Goal: Task Accomplishment & Management: Manage account settings

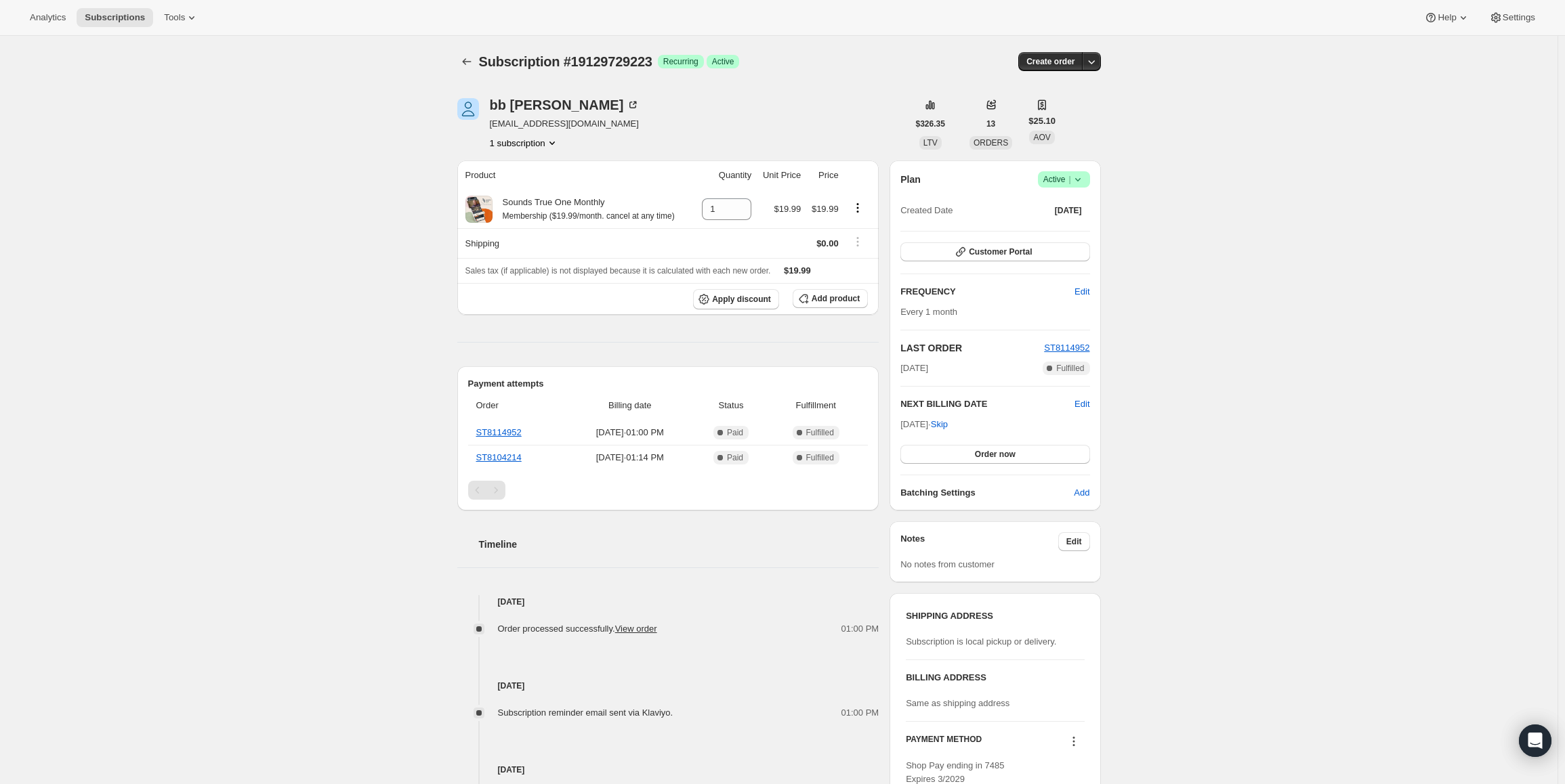
click at [1066, 180] on span "Active |" at bounding box center [1064, 179] width 42 height 14
drag, startPoint x: 905, startPoint y: 400, endPoint x: 982, endPoint y: 399, distance: 77.0
click at [982, 399] on h2 "NEXT BILLING DATE" at bounding box center [987, 404] width 174 height 14
click at [1070, 176] on span "Active |" at bounding box center [1064, 179] width 42 height 14
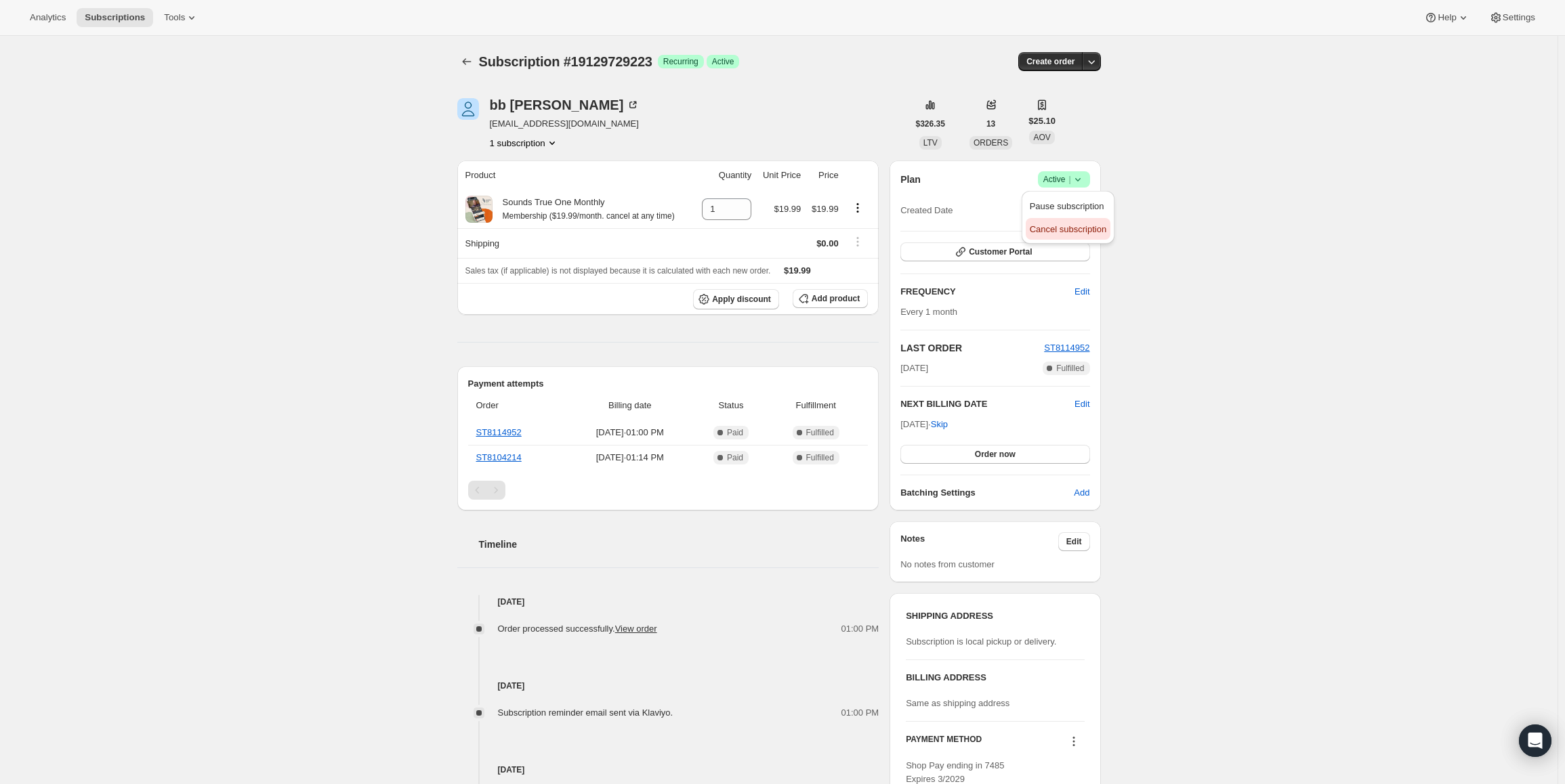
click at [1036, 223] on span "Cancel subscription" at bounding box center [1068, 230] width 76 height 14
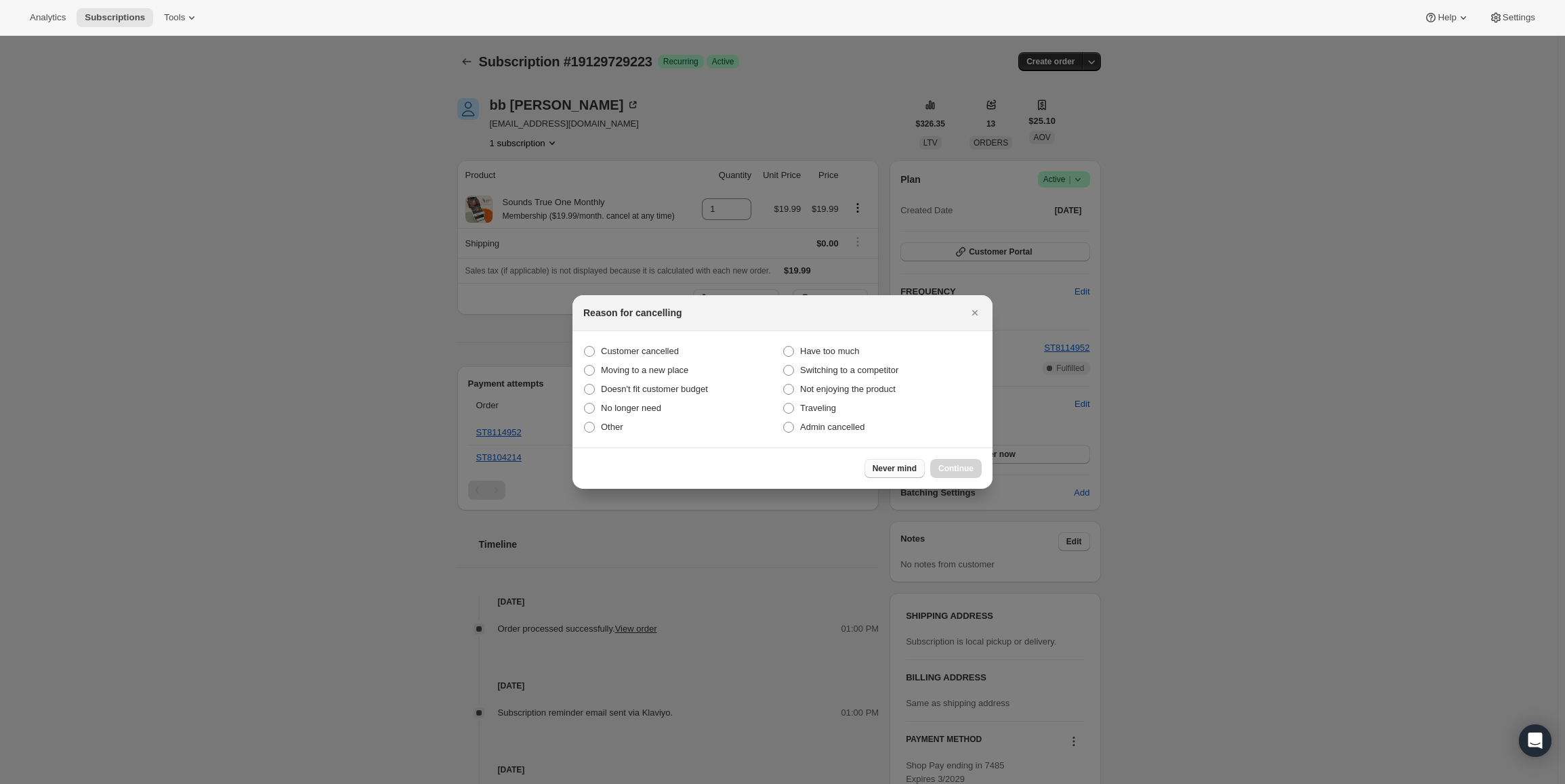
click at [887, 470] on span "Never mind" at bounding box center [894, 469] width 44 height 11
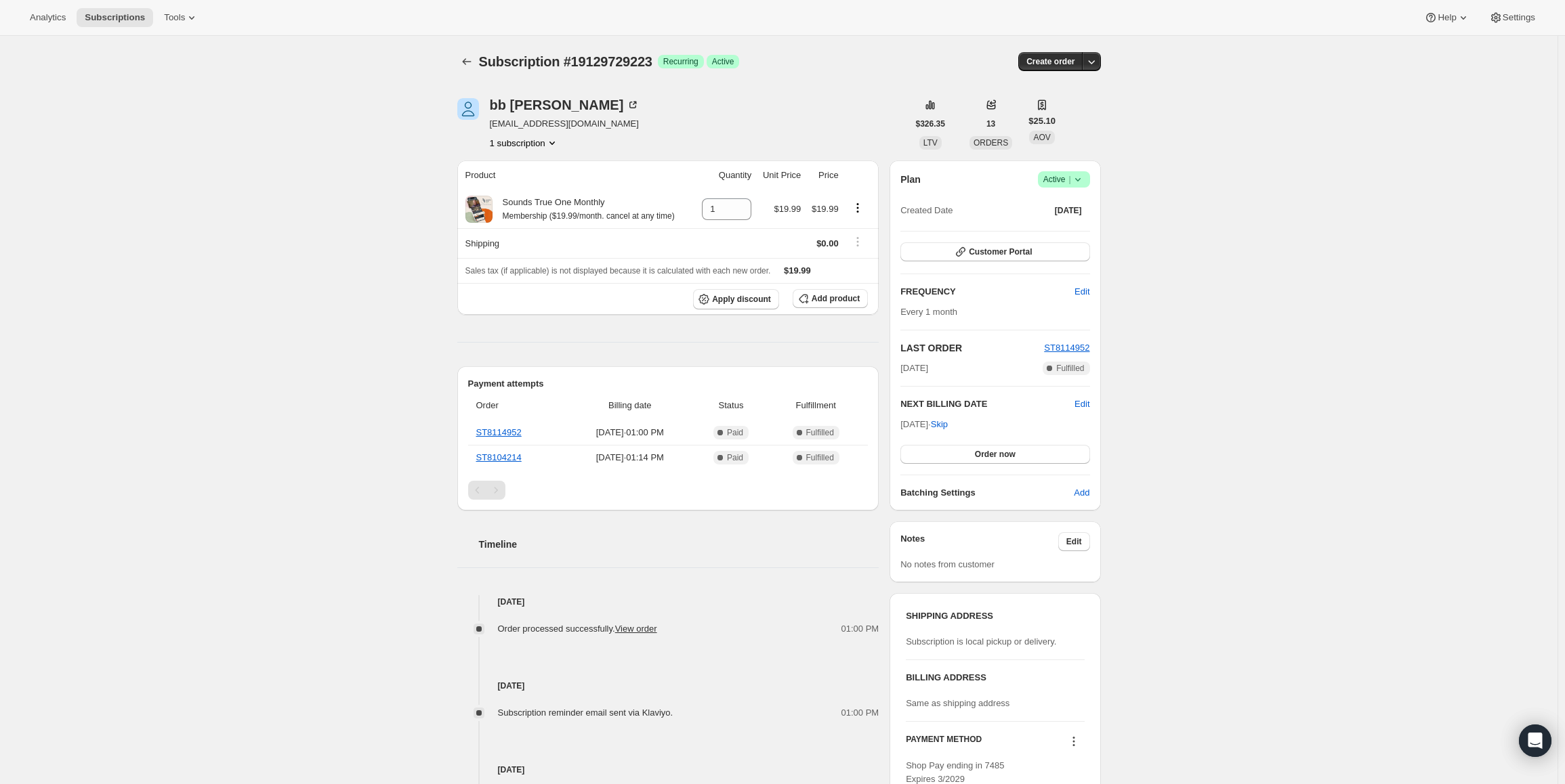
click at [1079, 179] on icon at bounding box center [1077, 179] width 6 height 3
click at [1049, 229] on span "Cancel subscription" at bounding box center [1068, 229] width 76 height 10
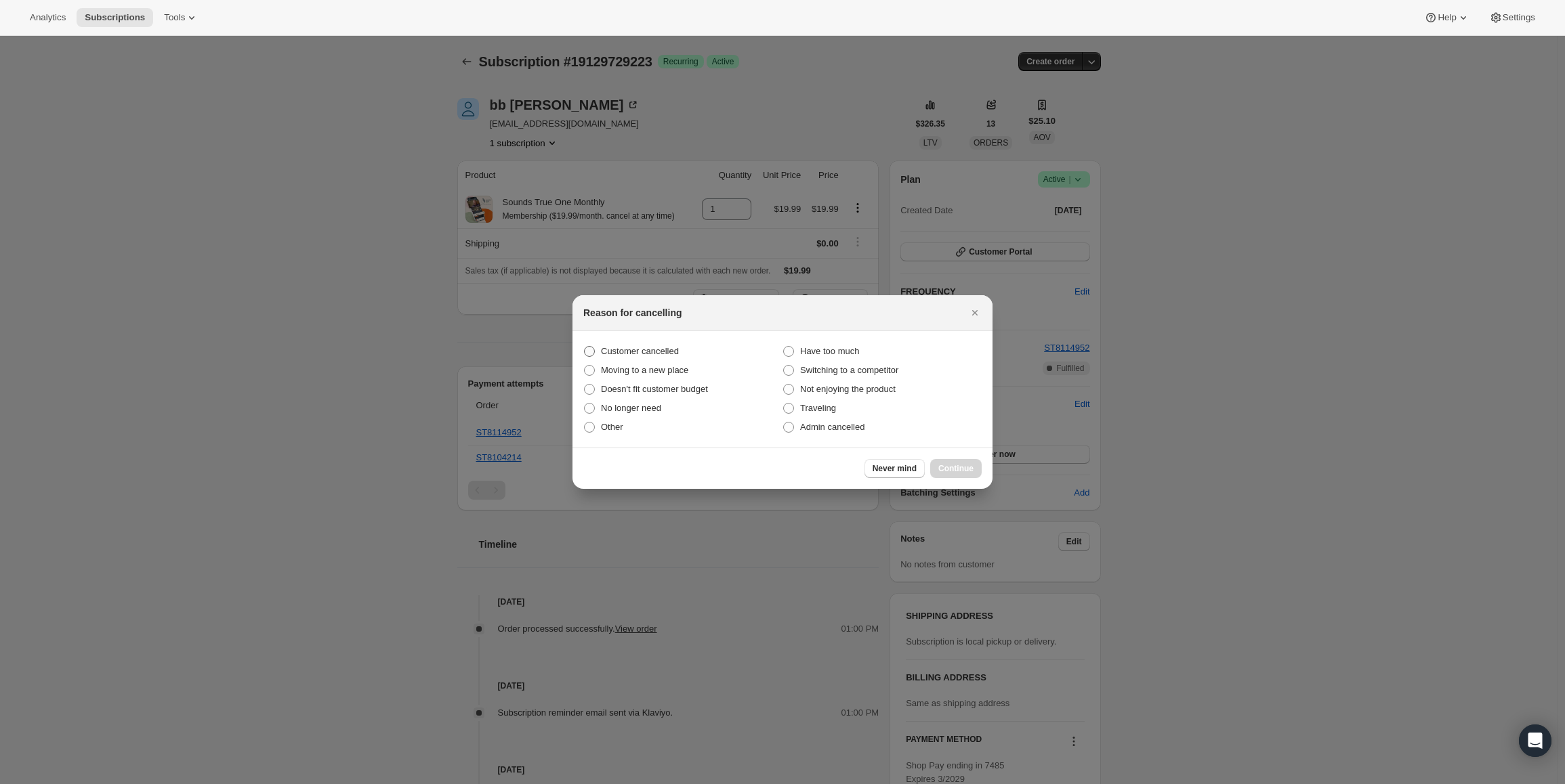
click at [650, 353] on span "Customer cancelled" at bounding box center [639, 351] width 78 height 10
click at [585, 347] on input "Customer cancelled" at bounding box center [584, 346] width 1 height 1
radio input "true"
click at [948, 466] on span "Continue" at bounding box center [955, 469] width 35 height 11
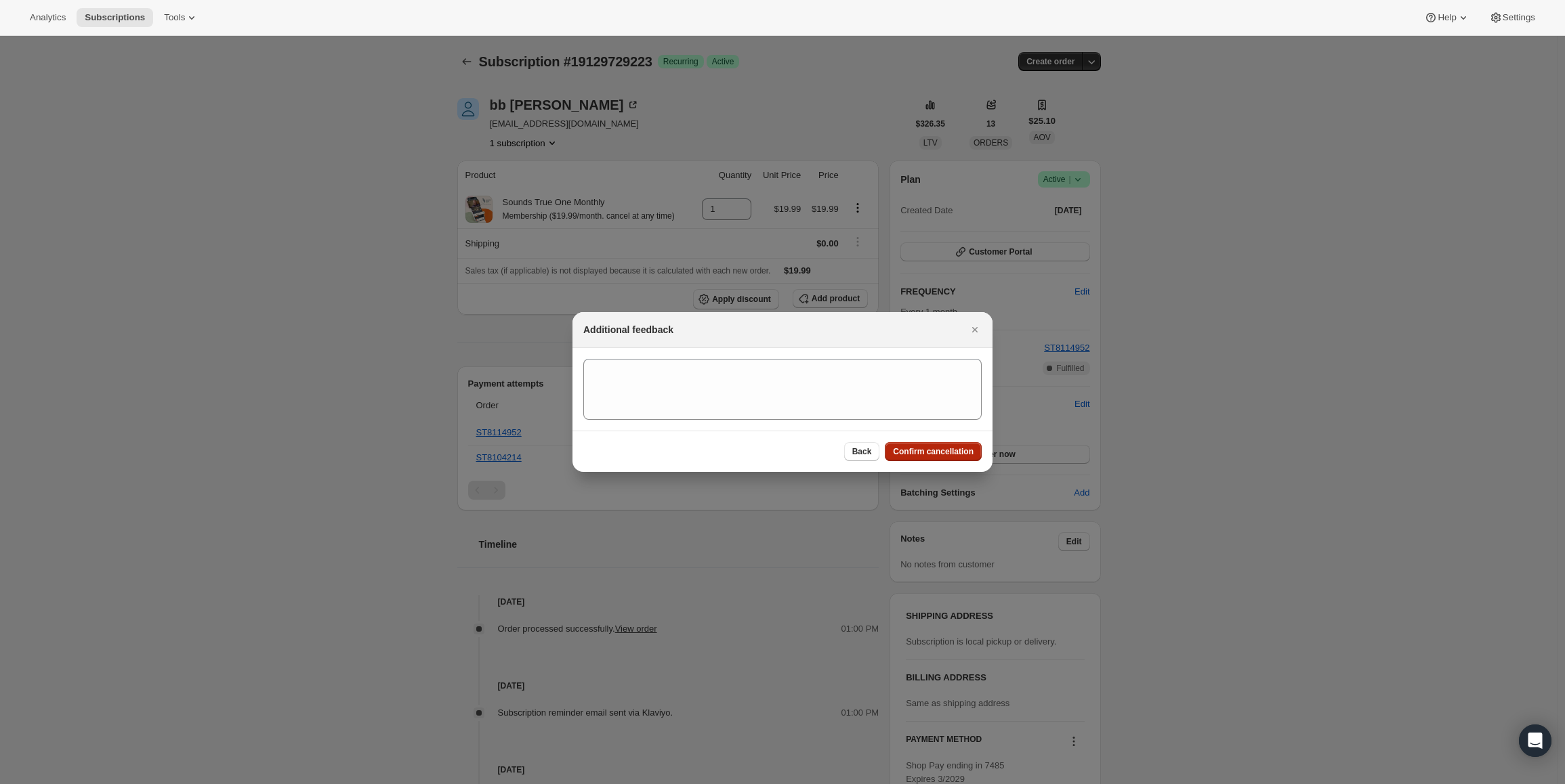
click at [953, 452] on span "Confirm cancellation" at bounding box center [933, 452] width 80 height 11
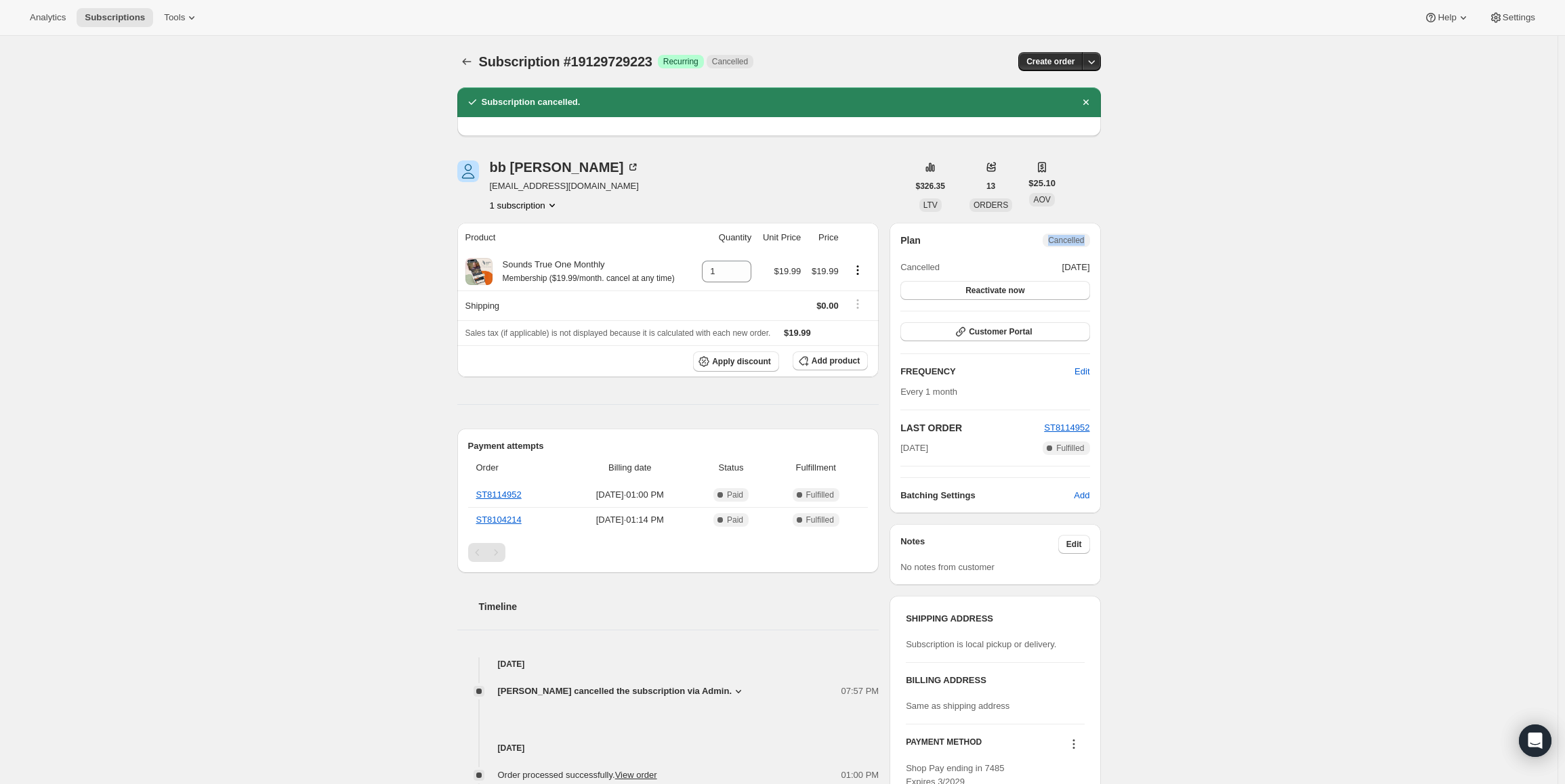
drag, startPoint x: 1086, startPoint y: 236, endPoint x: 1041, endPoint y: 235, distance: 45.0
click at [1041, 235] on div "Plan Cancelled" at bounding box center [995, 240] width 189 height 14
drag, startPoint x: 1051, startPoint y: 242, endPoint x: 1098, endPoint y: 238, distance: 47.2
click at [1098, 238] on div "Plan Cancelled Cancelled [DATE] Reactivate now Customer Portal FREQUENCY Edit E…" at bounding box center [995, 368] width 211 height 290
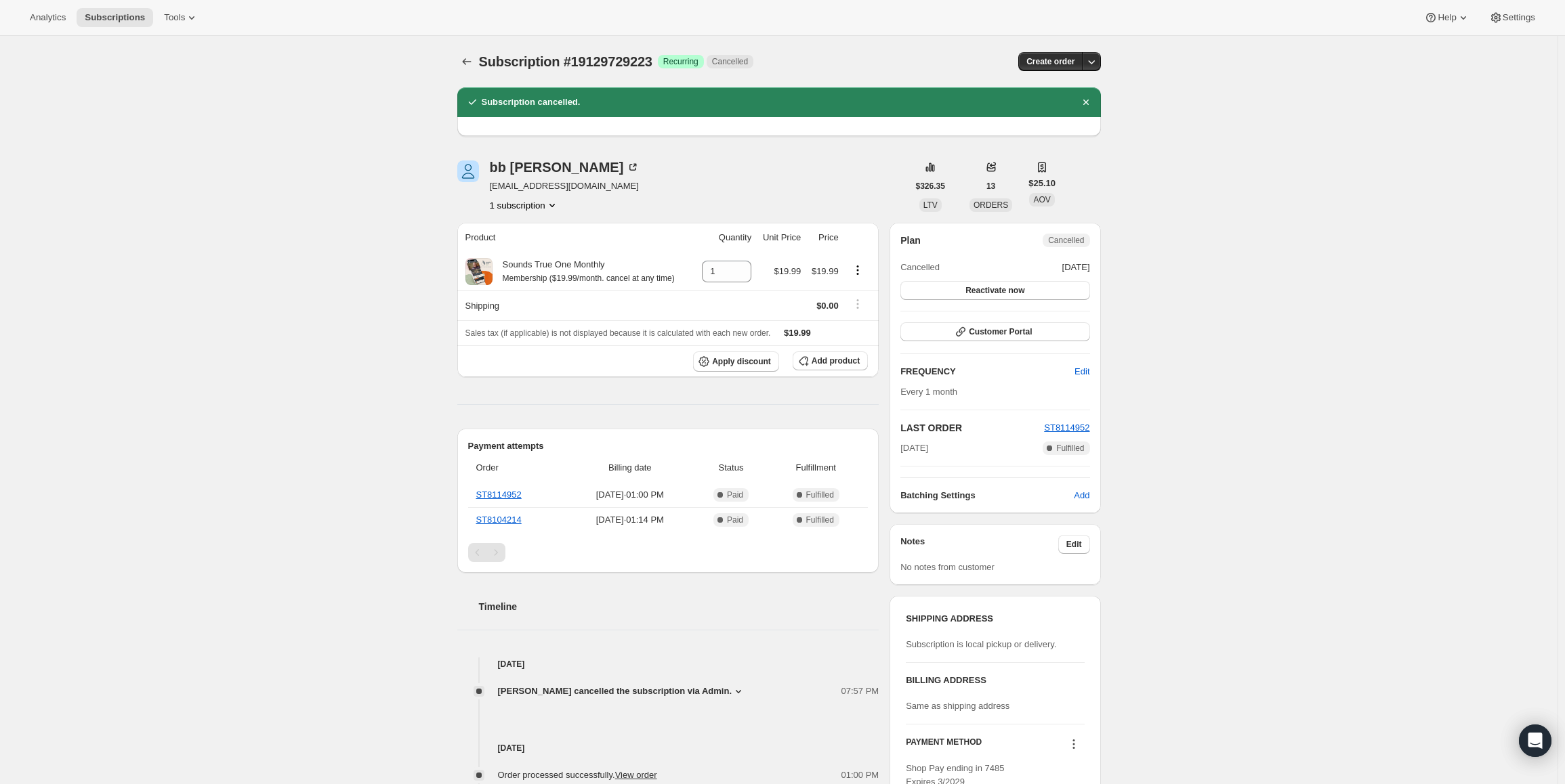
click at [1098, 238] on div "Plan Cancelled Cancelled [DATE] Reactivate now Customer Portal FREQUENCY Edit E…" at bounding box center [995, 368] width 211 height 290
drag, startPoint x: 930, startPoint y: 449, endPoint x: 906, endPoint y: 446, distance: 24.2
click at [906, 446] on span "[DATE]" at bounding box center [914, 449] width 28 height 14
click at [928, 449] on span "[DATE]" at bounding box center [914, 449] width 28 height 14
drag, startPoint x: 931, startPoint y: 448, endPoint x: 902, endPoint y: 448, distance: 29.0
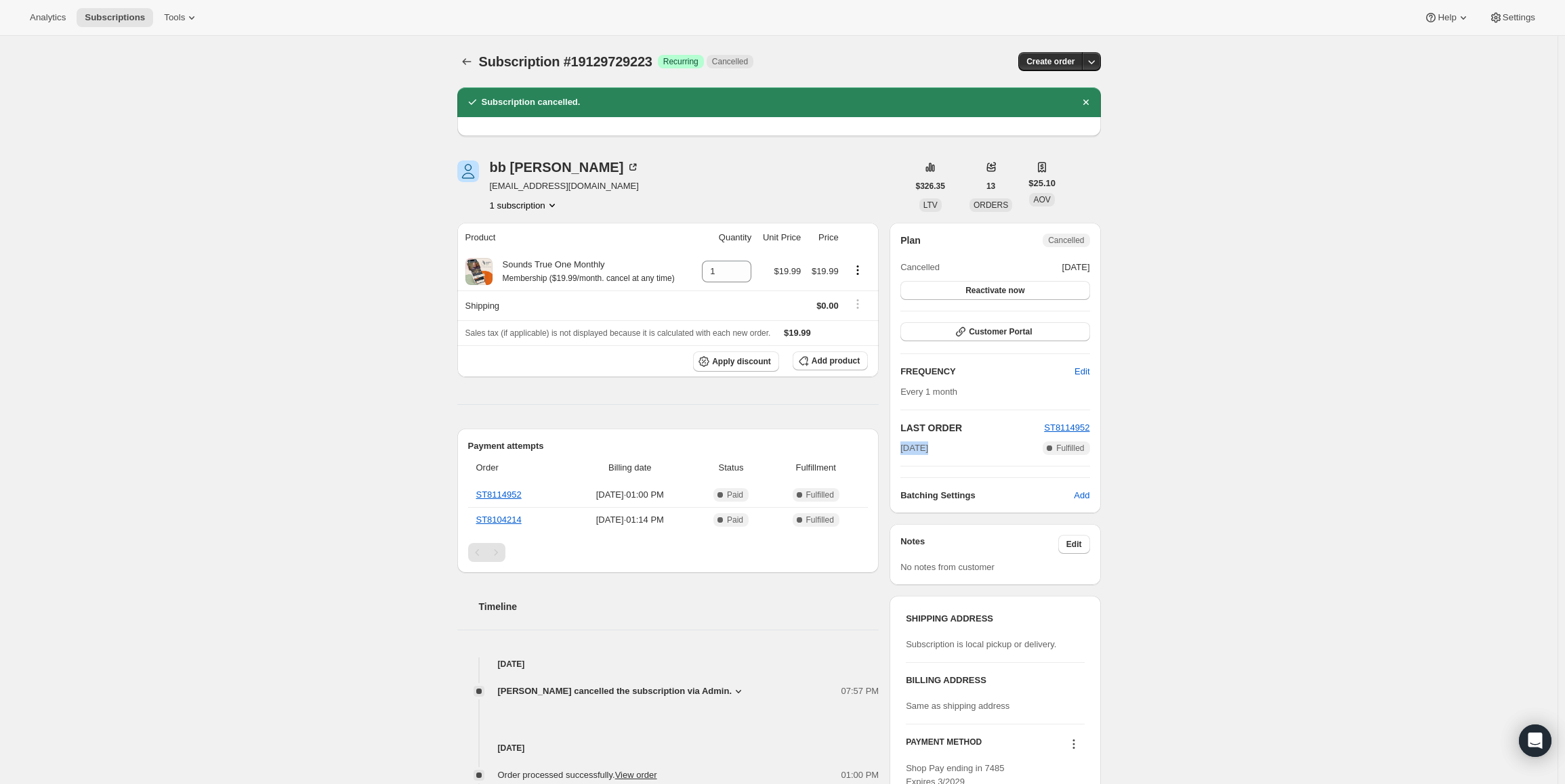
click at [902, 448] on div "Plan Cancelled Cancelled [DATE] Reactivate now Customer Portal FREQUENCY Edit E…" at bounding box center [995, 368] width 211 height 290
click at [905, 450] on span "[DATE]" at bounding box center [914, 449] width 28 height 14
drag, startPoint x: 931, startPoint y: 447, endPoint x: 905, endPoint y: 446, distance: 26.0
click at [905, 446] on span "[DATE]" at bounding box center [914, 449] width 28 height 14
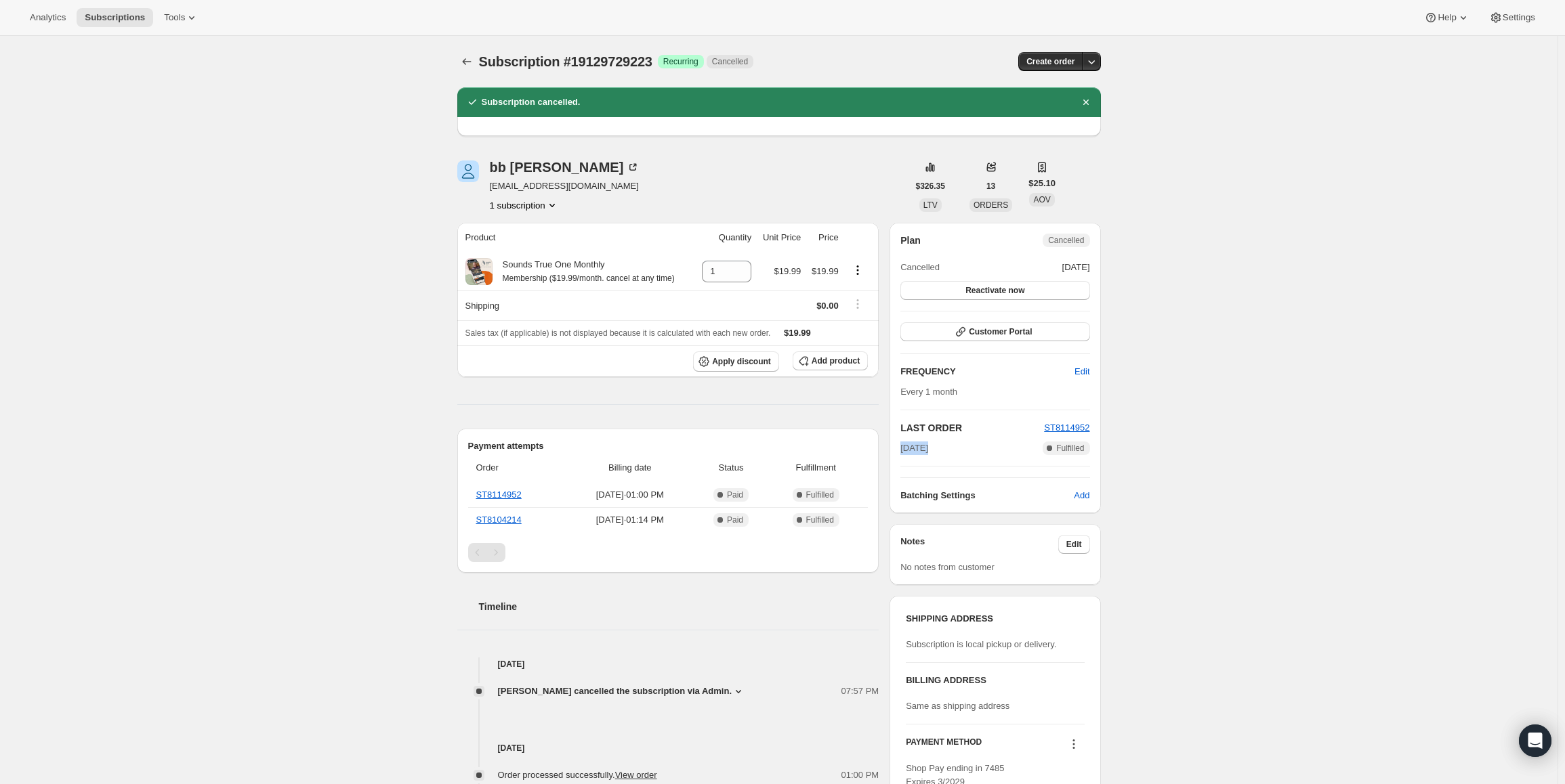
drag, startPoint x: 931, startPoint y: 445, endPoint x: 900, endPoint y: 449, distance: 31.3
click at [900, 449] on div "Plan Cancelled Cancelled [DATE] Reactivate now Customer Portal FREQUENCY Edit E…" at bounding box center [995, 368] width 211 height 290
click at [903, 449] on div "Plan Cancelled Cancelled [DATE] Reactivate now Customer Portal FREQUENCY Edit E…" at bounding box center [995, 368] width 211 height 290
drag, startPoint x: 932, startPoint y: 449, endPoint x: 905, endPoint y: 445, distance: 27.3
click at [905, 445] on span "[DATE]" at bounding box center [914, 449] width 28 height 14
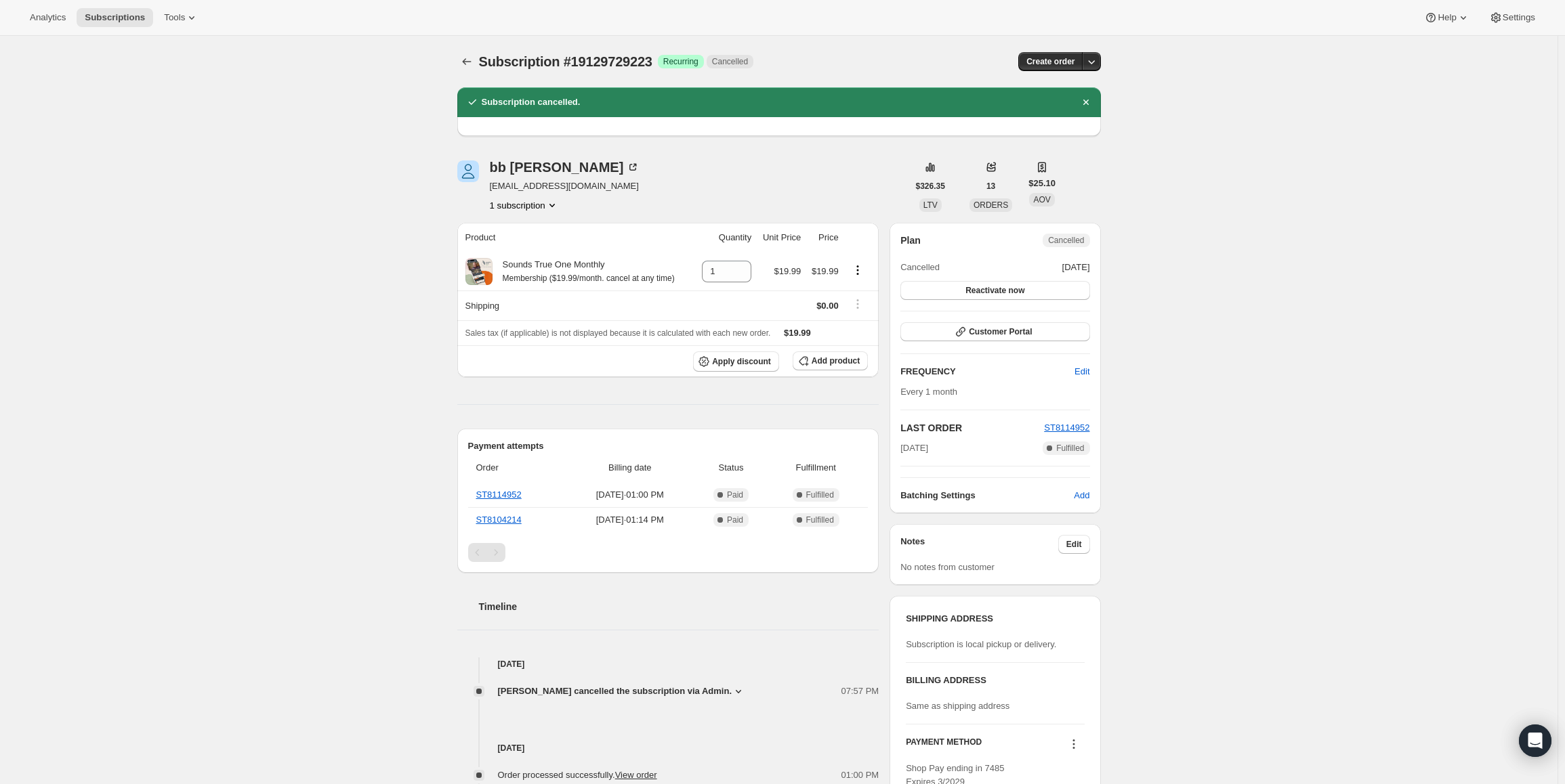
click at [1014, 301] on div "Plan Cancelled Cancelled [DATE] Reactivate now Customer Portal FREQUENCY Edit E…" at bounding box center [995, 368] width 189 height 269
click at [1012, 292] on span "Reactivate now" at bounding box center [994, 291] width 59 height 11
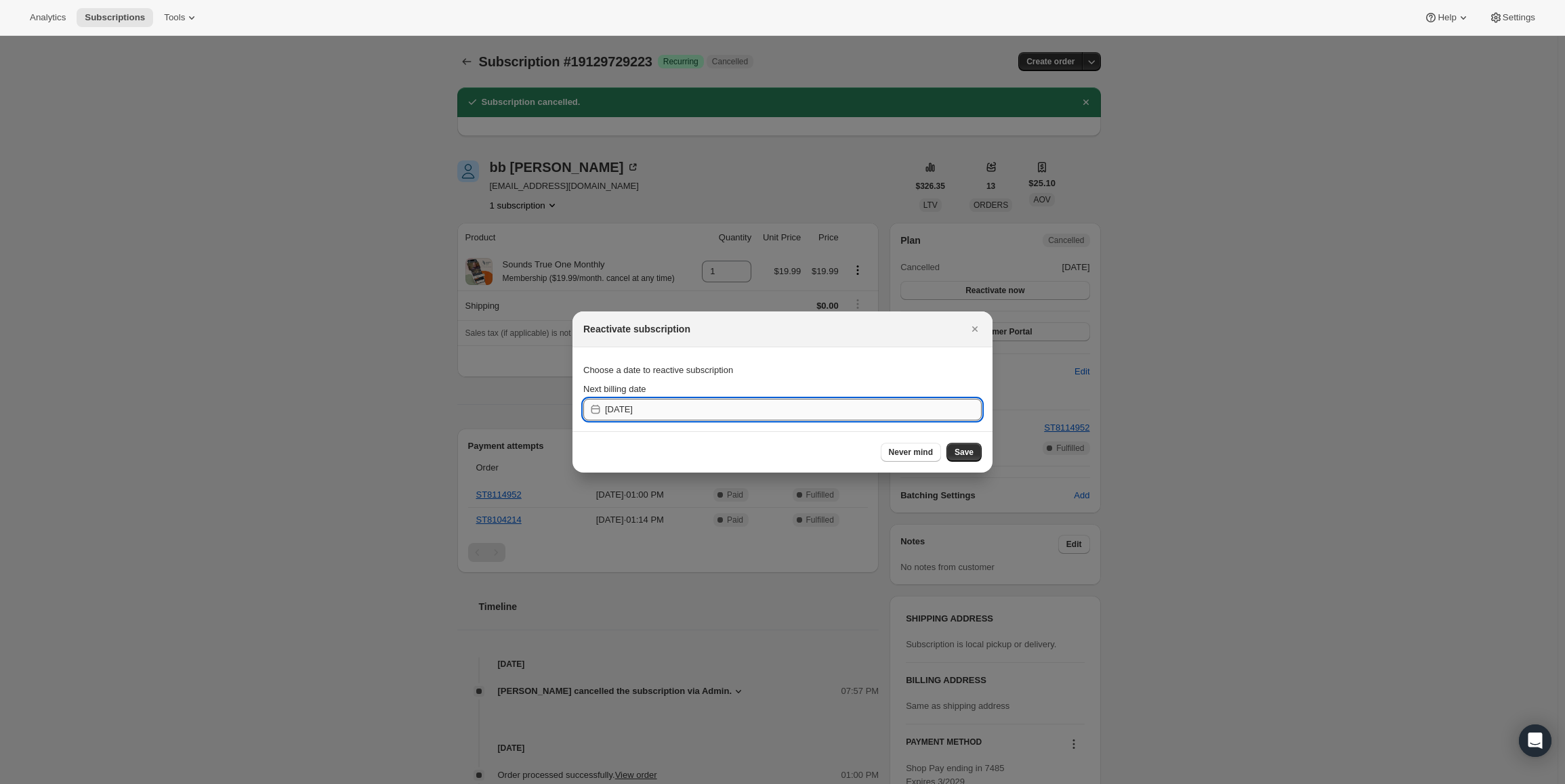
click at [716, 407] on input "[DATE]" at bounding box center [793, 409] width 377 height 21
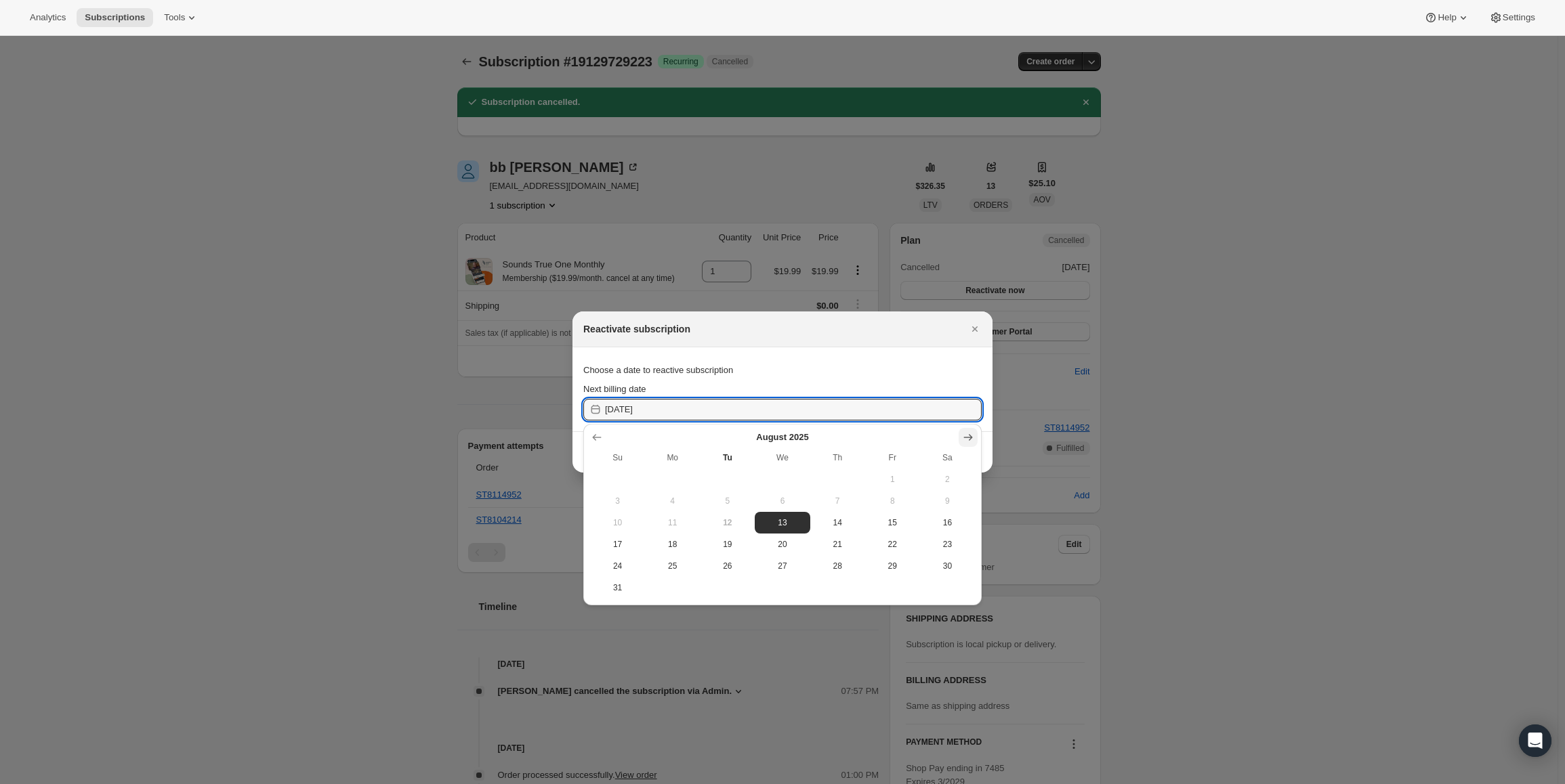
click at [974, 438] on icon "Show next month, September 2025" at bounding box center [969, 438] width 14 height 14
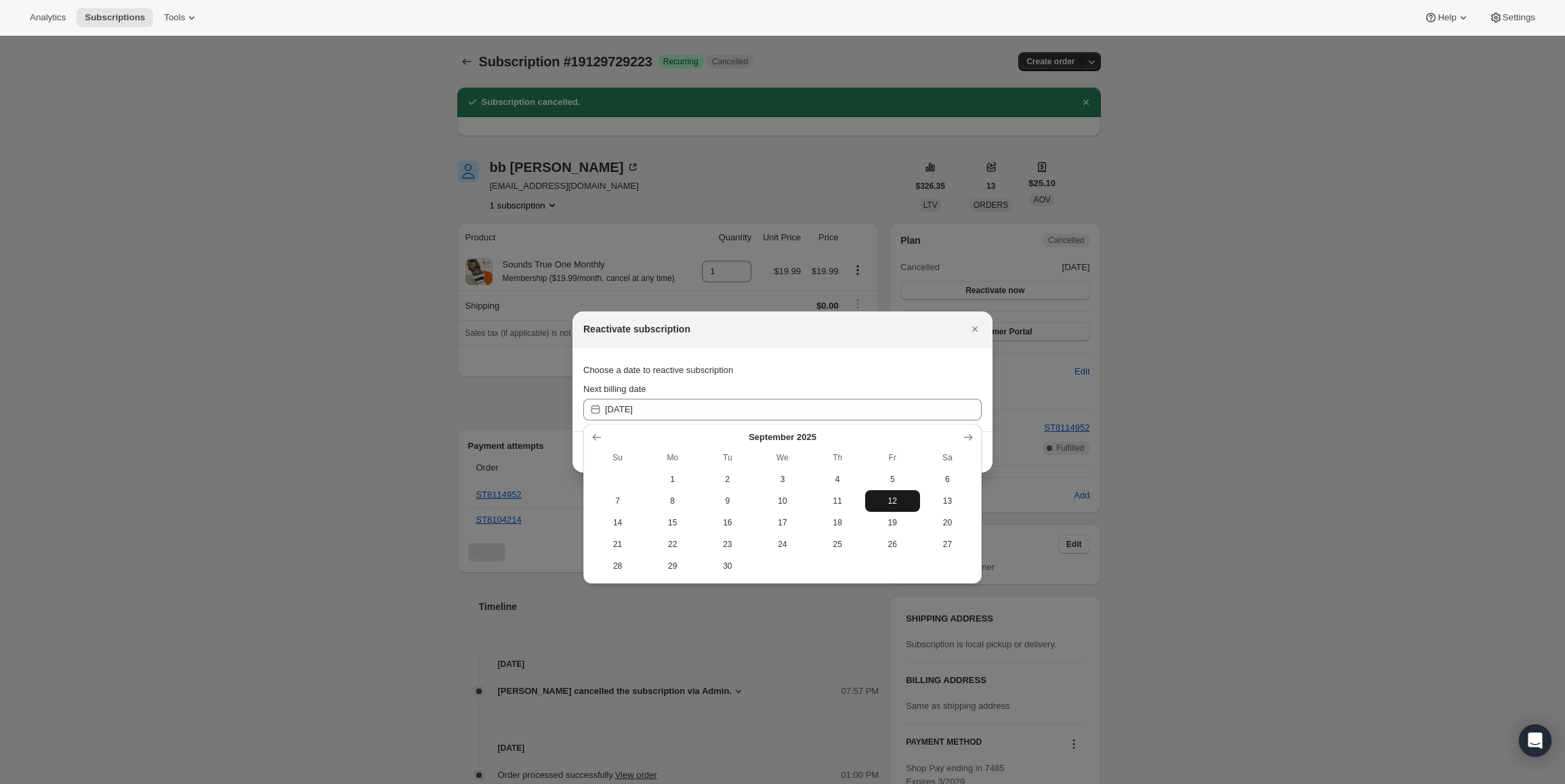
click at [890, 504] on span "12" at bounding box center [892, 501] width 44 height 11
type input "[DATE]"
drag, startPoint x: 642, startPoint y: 415, endPoint x: 624, endPoint y: 419, distance: 18.4
click at [624, 419] on input "[DATE]" at bounding box center [793, 409] width 377 height 21
click at [674, 406] on input "[DATE]" at bounding box center [793, 409] width 377 height 21
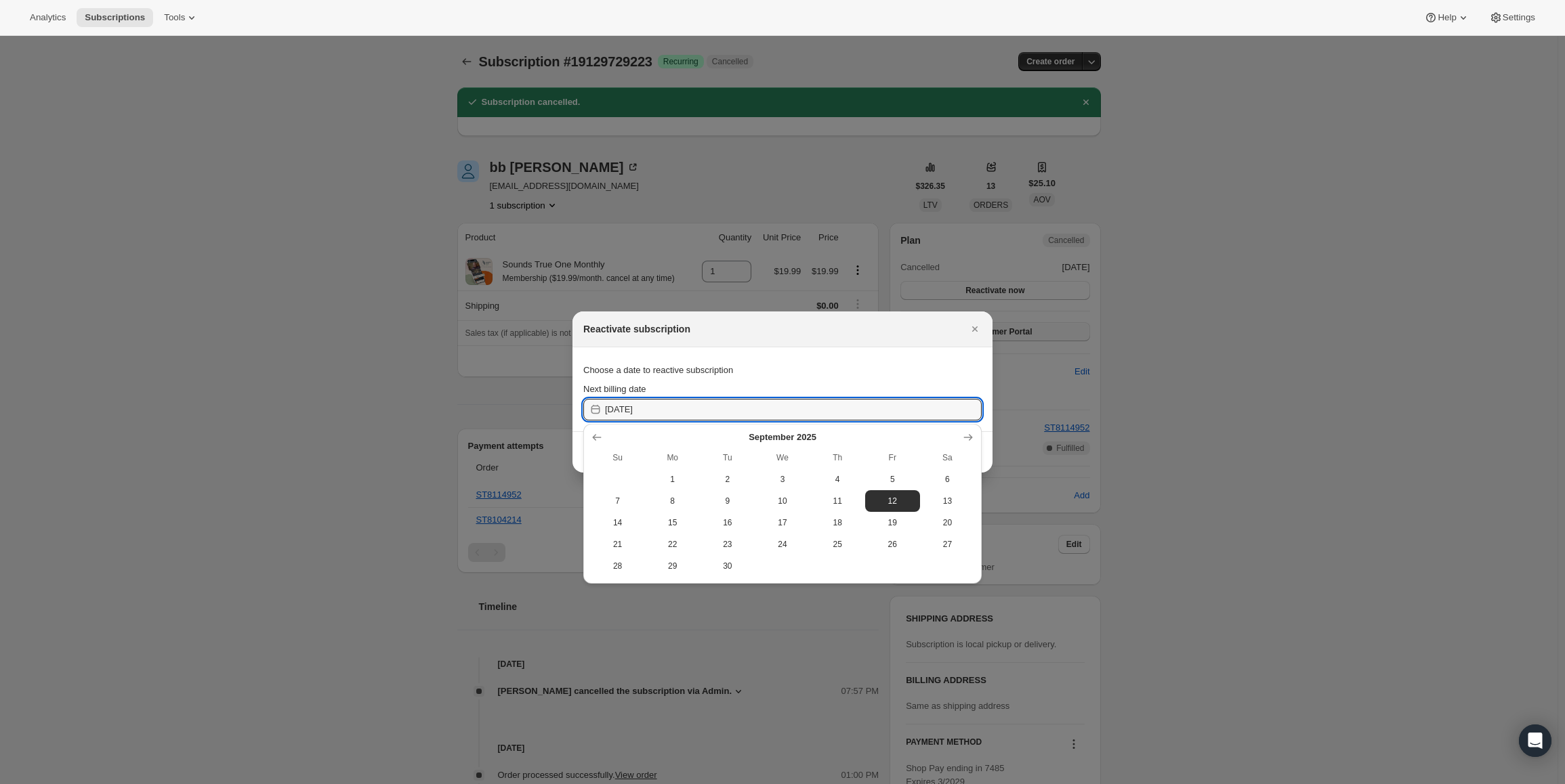
click at [977, 326] on icon "Close" at bounding box center [975, 329] width 14 height 14
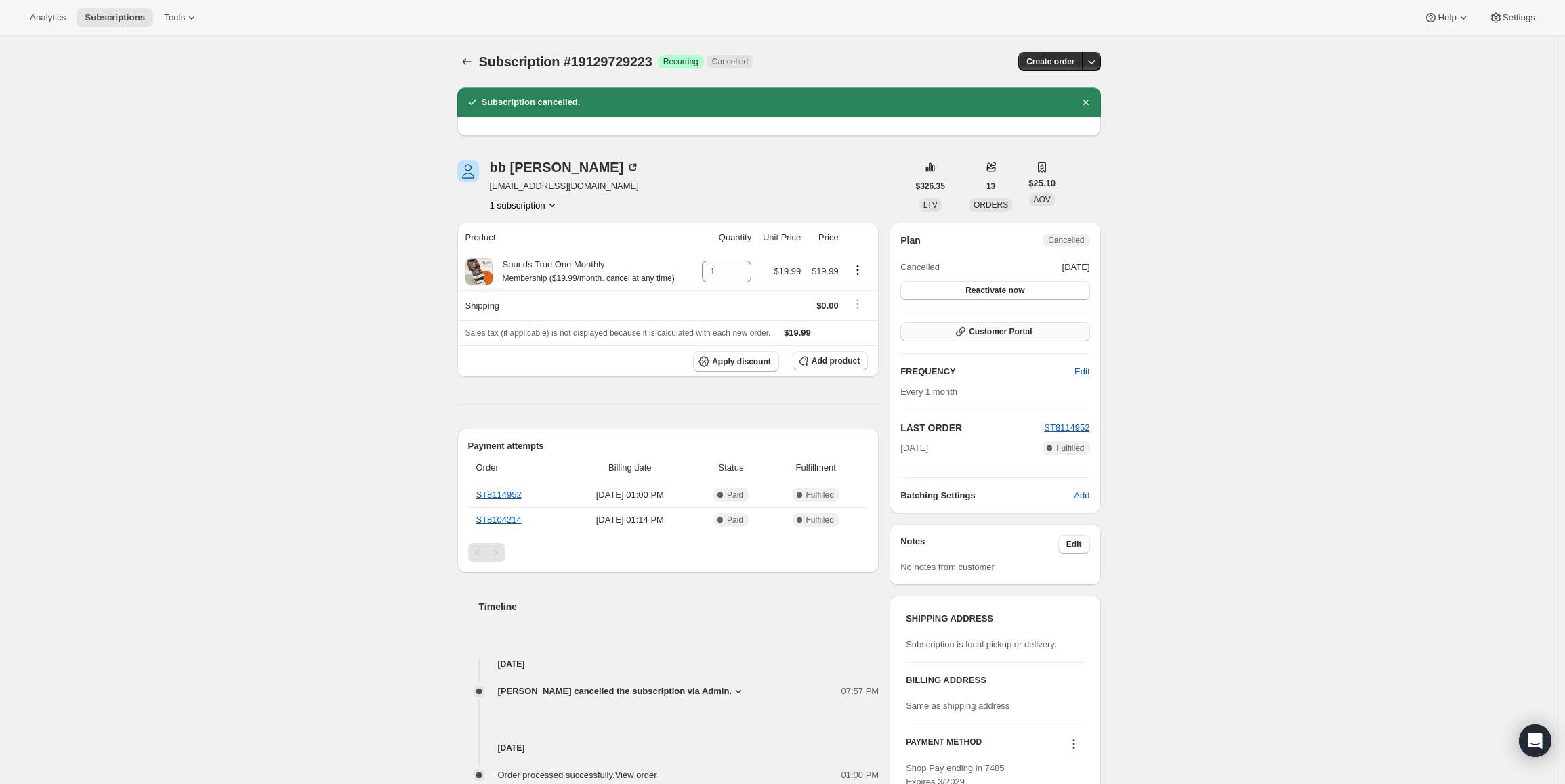
click at [1023, 334] on span "Customer Portal" at bounding box center [1000, 332] width 63 height 11
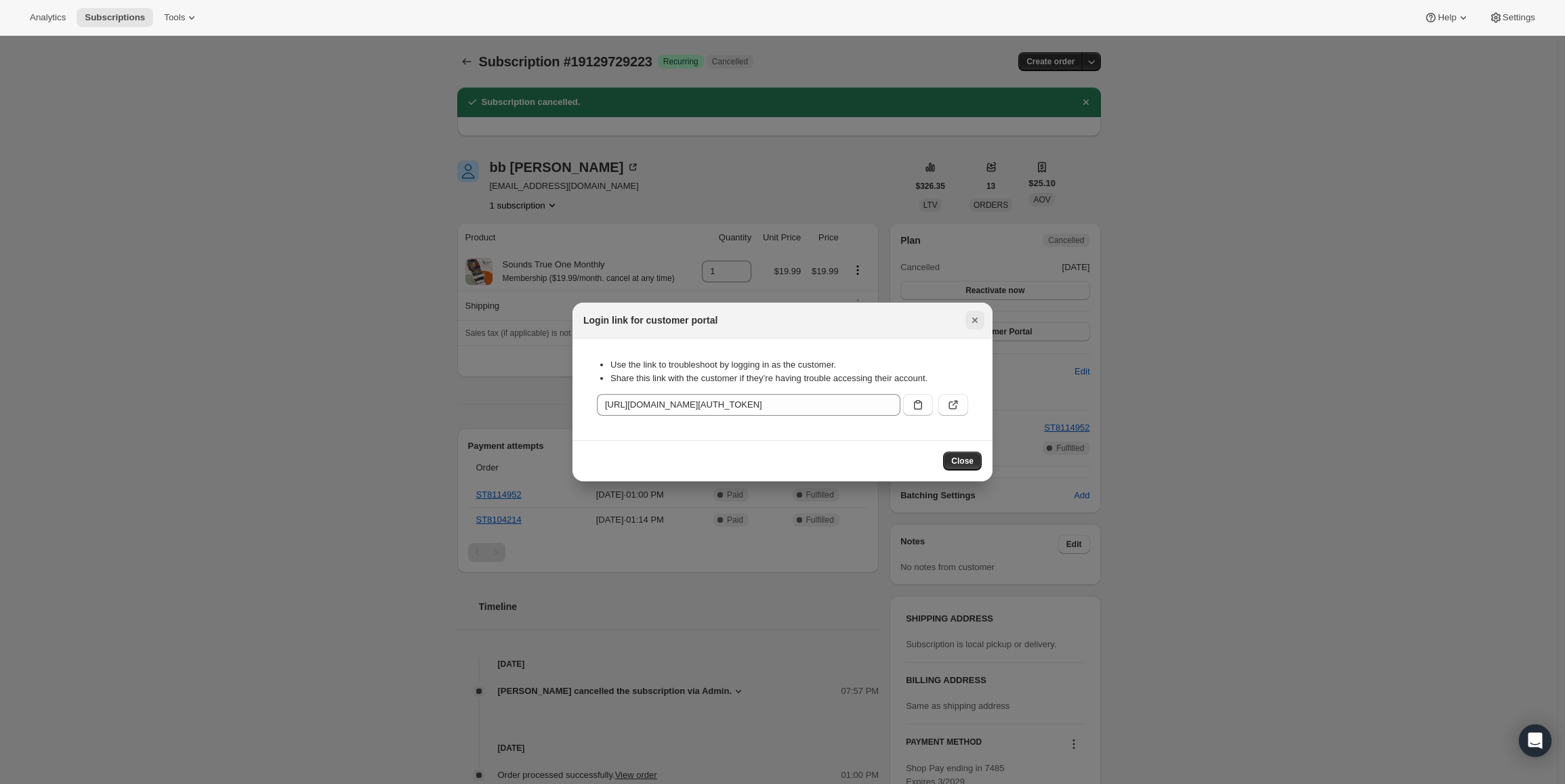
click at [976, 345] on section "Use the link to troubleshoot by logging in as the customer. Share this link wit…" at bounding box center [782, 389] width 420 height 102
click at [978, 320] on icon "Close" at bounding box center [975, 321] width 14 height 14
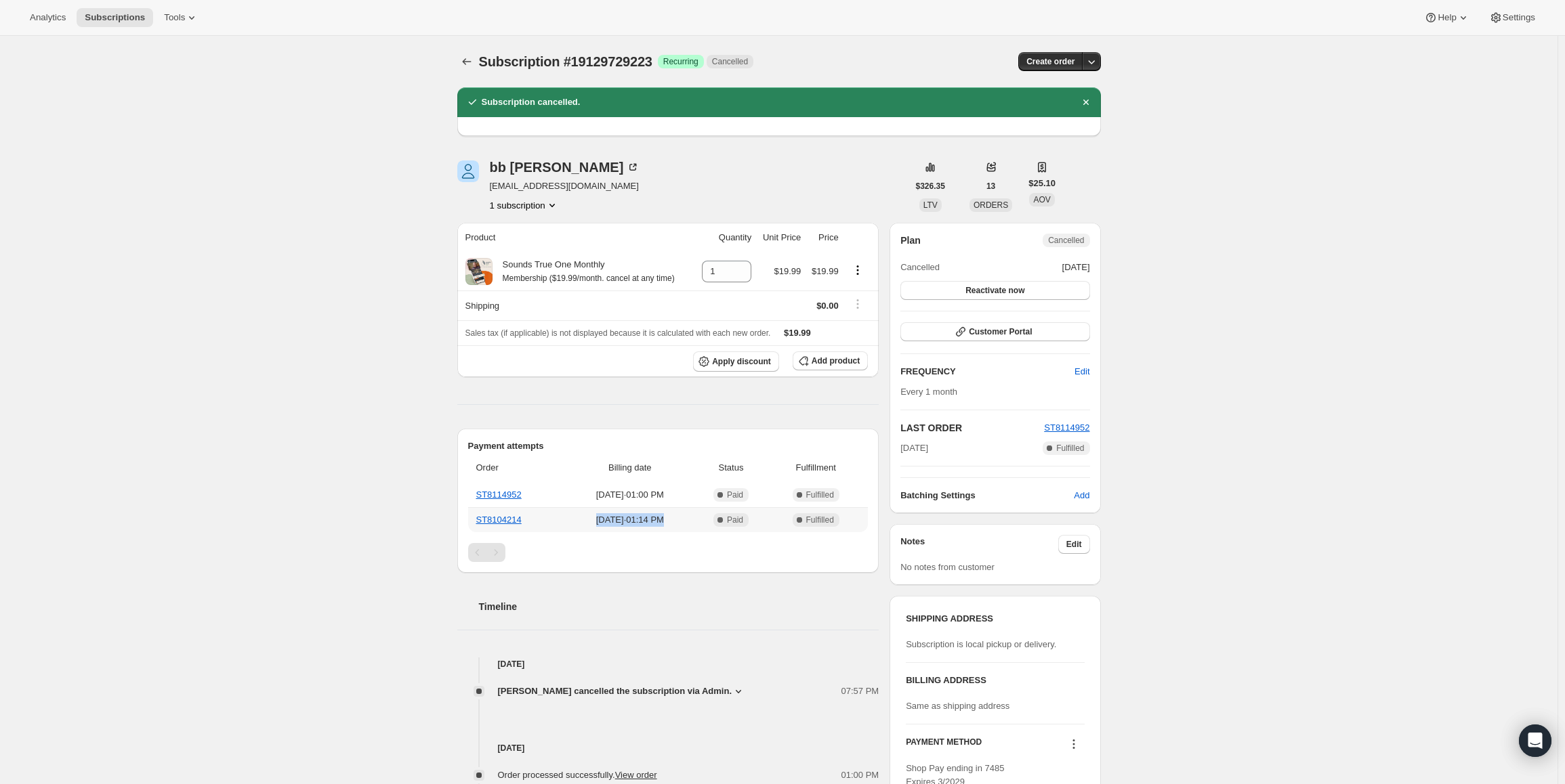
drag, startPoint x: 684, startPoint y: 519, endPoint x: 556, endPoint y: 519, distance: 128.0
click at [565, 519] on td "[DATE] · 01:14 PM" at bounding box center [630, 519] width 129 height 25
drag, startPoint x: 742, startPoint y: 459, endPoint x: 769, endPoint y: 513, distance: 60.4
click at [754, 469] on th "Status" at bounding box center [731, 467] width 73 height 30
drag, startPoint x: 763, startPoint y: 490, endPoint x: 728, endPoint y: 485, distance: 35.4
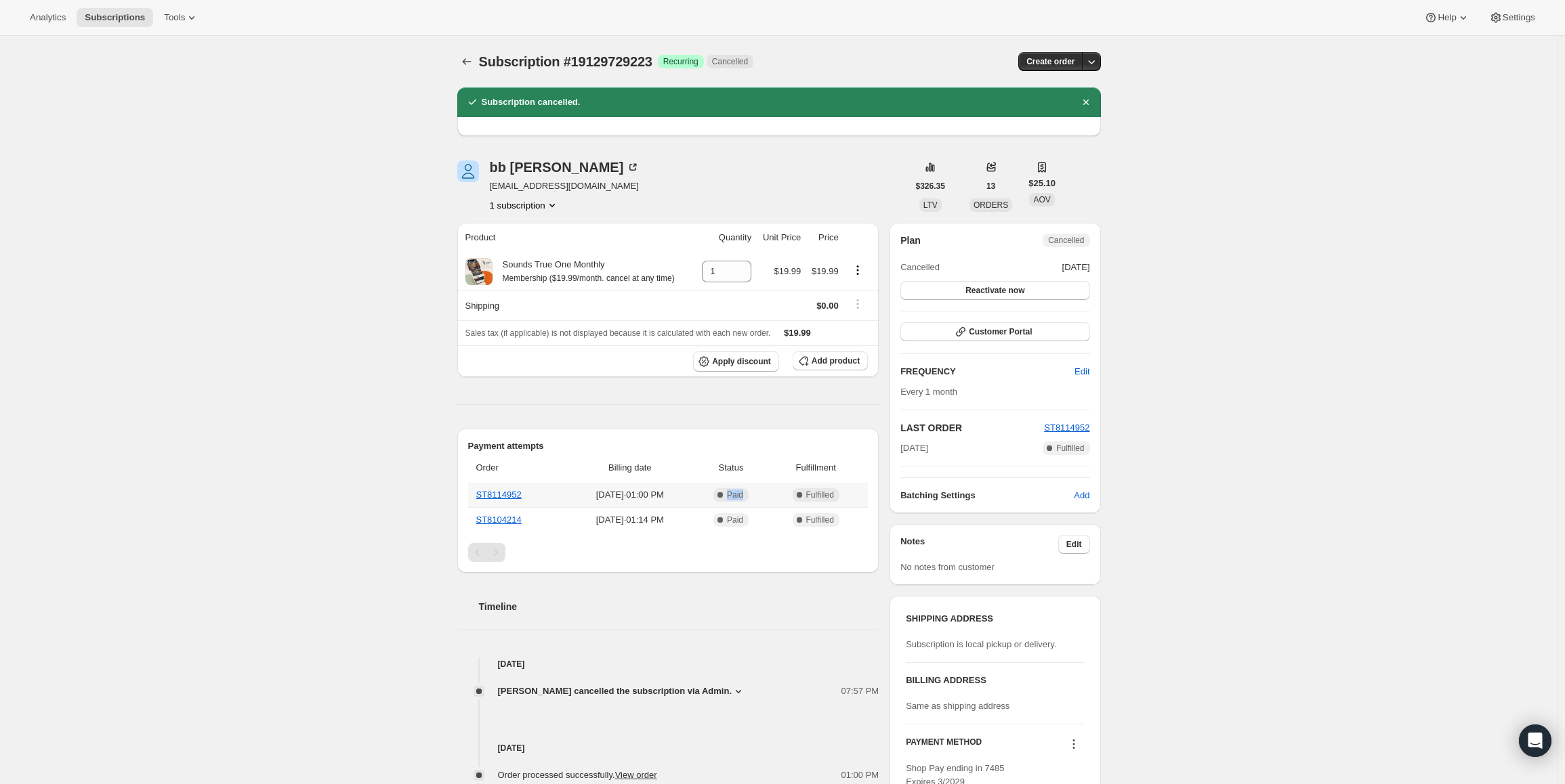
click at [728, 485] on td "Complete Paid" at bounding box center [731, 495] width 73 height 24
drag, startPoint x: 477, startPoint y: 440, endPoint x: 569, endPoint y: 441, distance: 92.0
click at [569, 441] on div "Payment attempts Order Billing date Status Fulfillment ST8114952 [DATE] · 01:00…" at bounding box center [668, 501] width 422 height 144
drag, startPoint x: 766, startPoint y: 496, endPoint x: 718, endPoint y: 490, distance: 48.4
click at [708, 490] on tr "ST8114952 [DATE] · 01:00 PM Complete Paid Complete Fulfilled" at bounding box center [669, 495] width 400 height 24
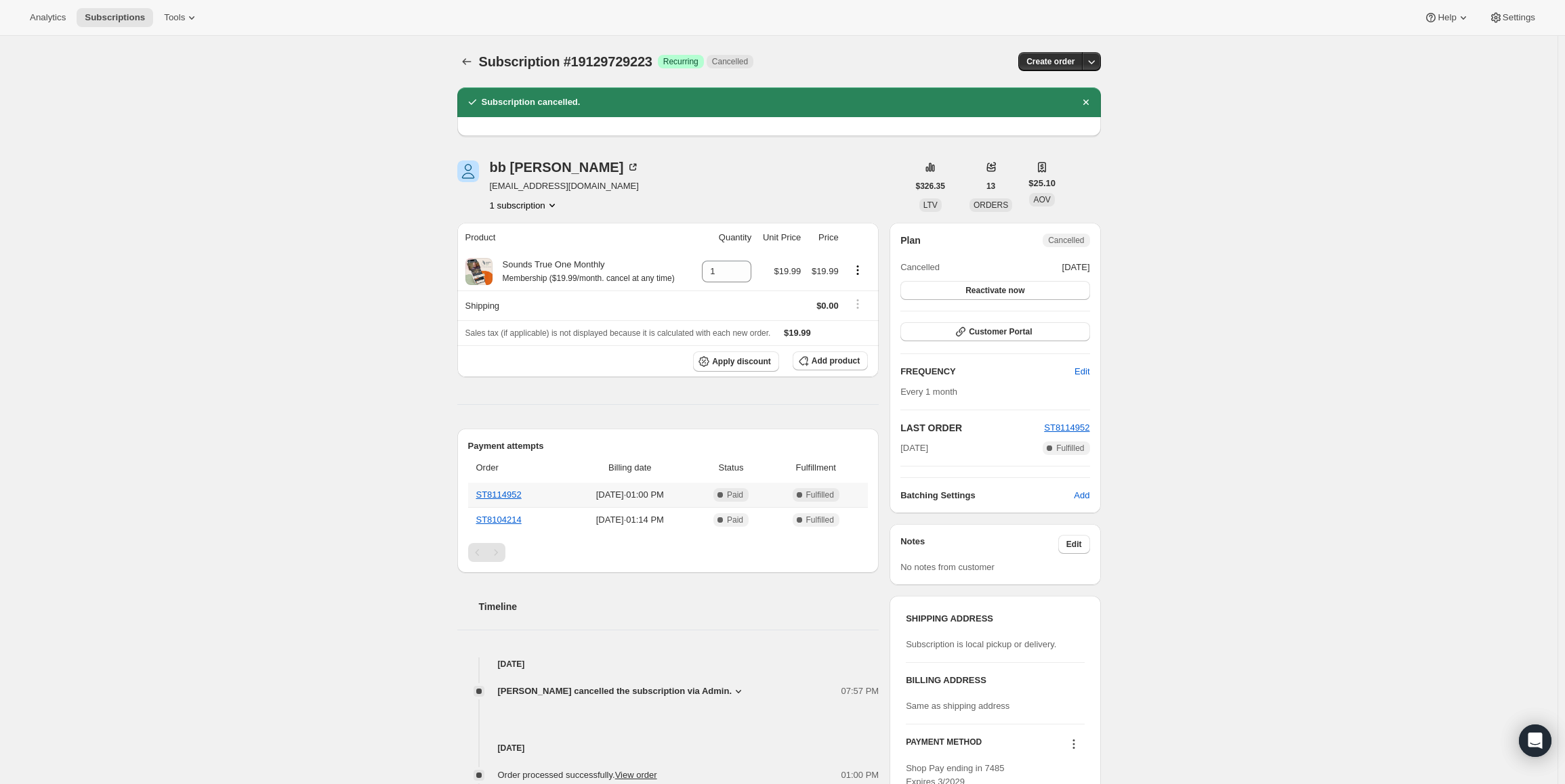
click at [753, 507] on td "Complete Paid" at bounding box center [731, 519] width 73 height 25
drag, startPoint x: 750, startPoint y: 486, endPoint x: 730, endPoint y: 487, distance: 20.0
click at [730, 487] on td "Complete Paid" at bounding box center [731, 495] width 73 height 24
click at [738, 473] on span "Status" at bounding box center [731, 468] width 65 height 14
click at [744, 470] on span "Status" at bounding box center [731, 468] width 65 height 14
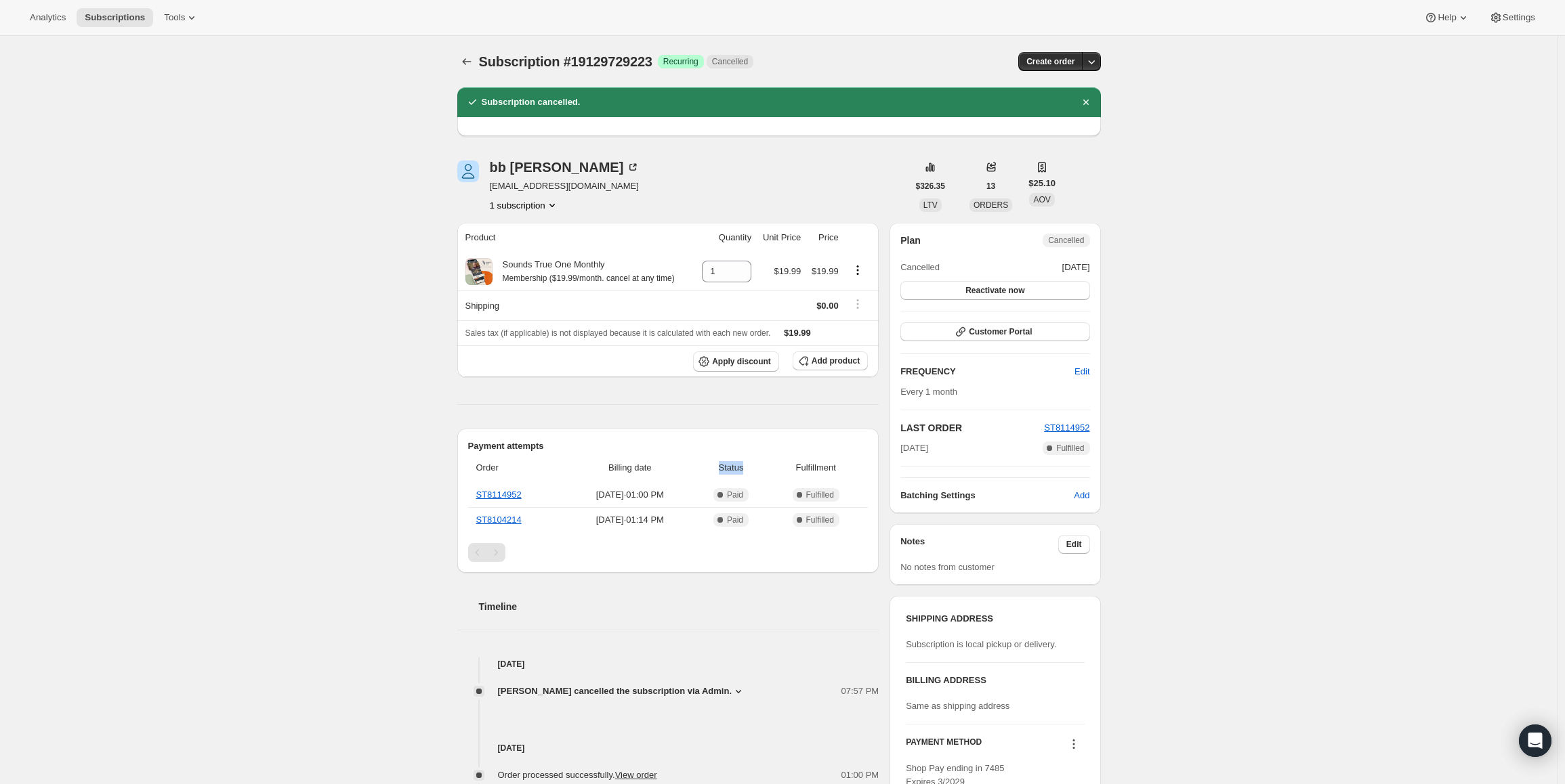
drag, startPoint x: 744, startPoint y: 470, endPoint x: 749, endPoint y: 478, distance: 9.4
click at [745, 470] on span "Status" at bounding box center [731, 468] width 65 height 14
click at [752, 467] on span "Status" at bounding box center [731, 468] width 65 height 14
drag, startPoint x: 759, startPoint y: 501, endPoint x: 725, endPoint y: 499, distance: 34.1
click at [725, 499] on td "Complete Paid" at bounding box center [731, 495] width 73 height 24
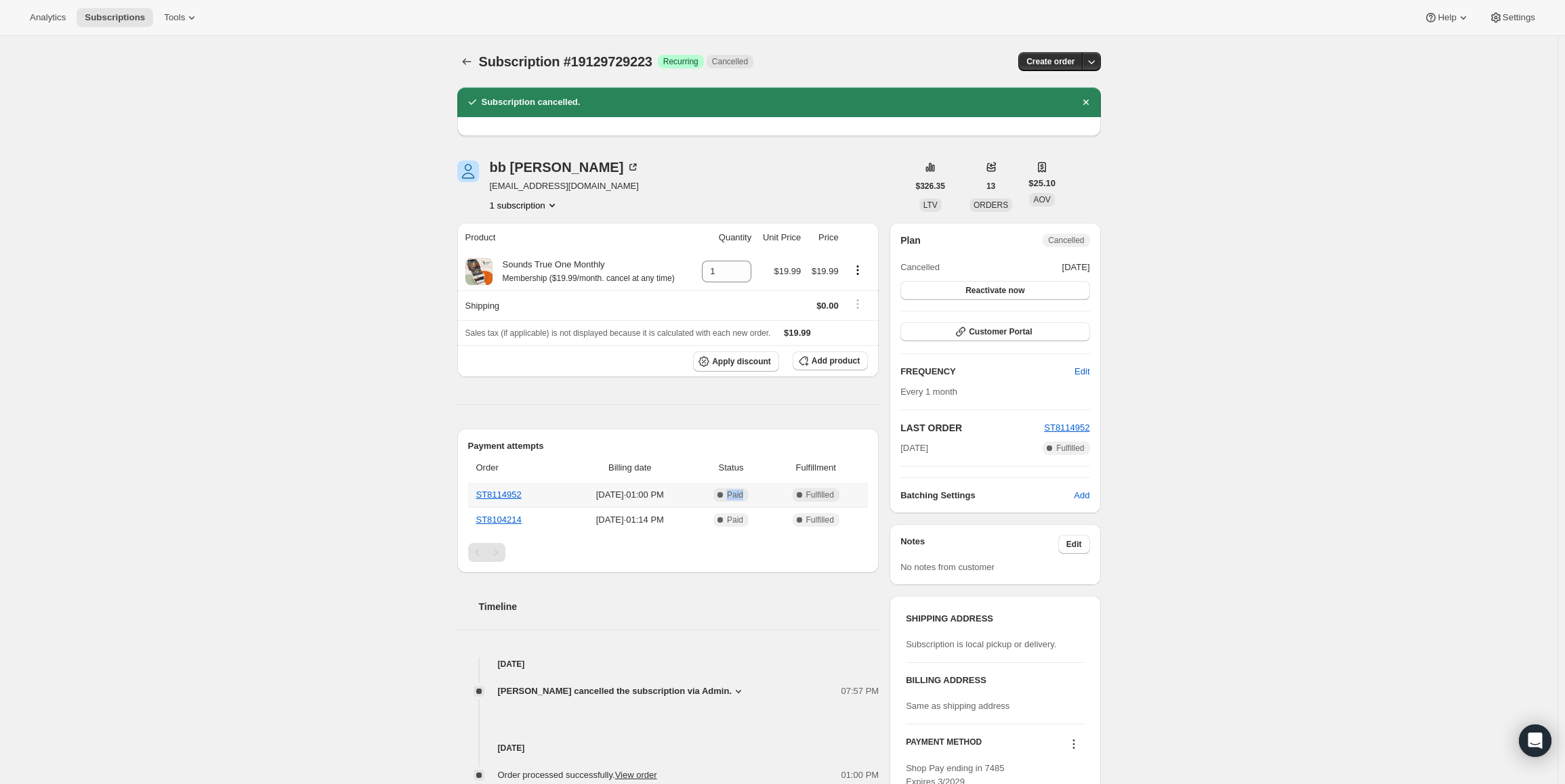
click at [727, 490] on icon at bounding box center [720, 495] width 14 height 14
click at [748, 495] on span "Complete Paid" at bounding box center [731, 495] width 35 height 14
drag, startPoint x: 761, startPoint y: 492, endPoint x: 738, endPoint y: 492, distance: 23.0
click at [738, 492] on span "Complete Paid" at bounding box center [731, 495] width 35 height 14
click at [723, 492] on icon at bounding box center [720, 495] width 6 height 6
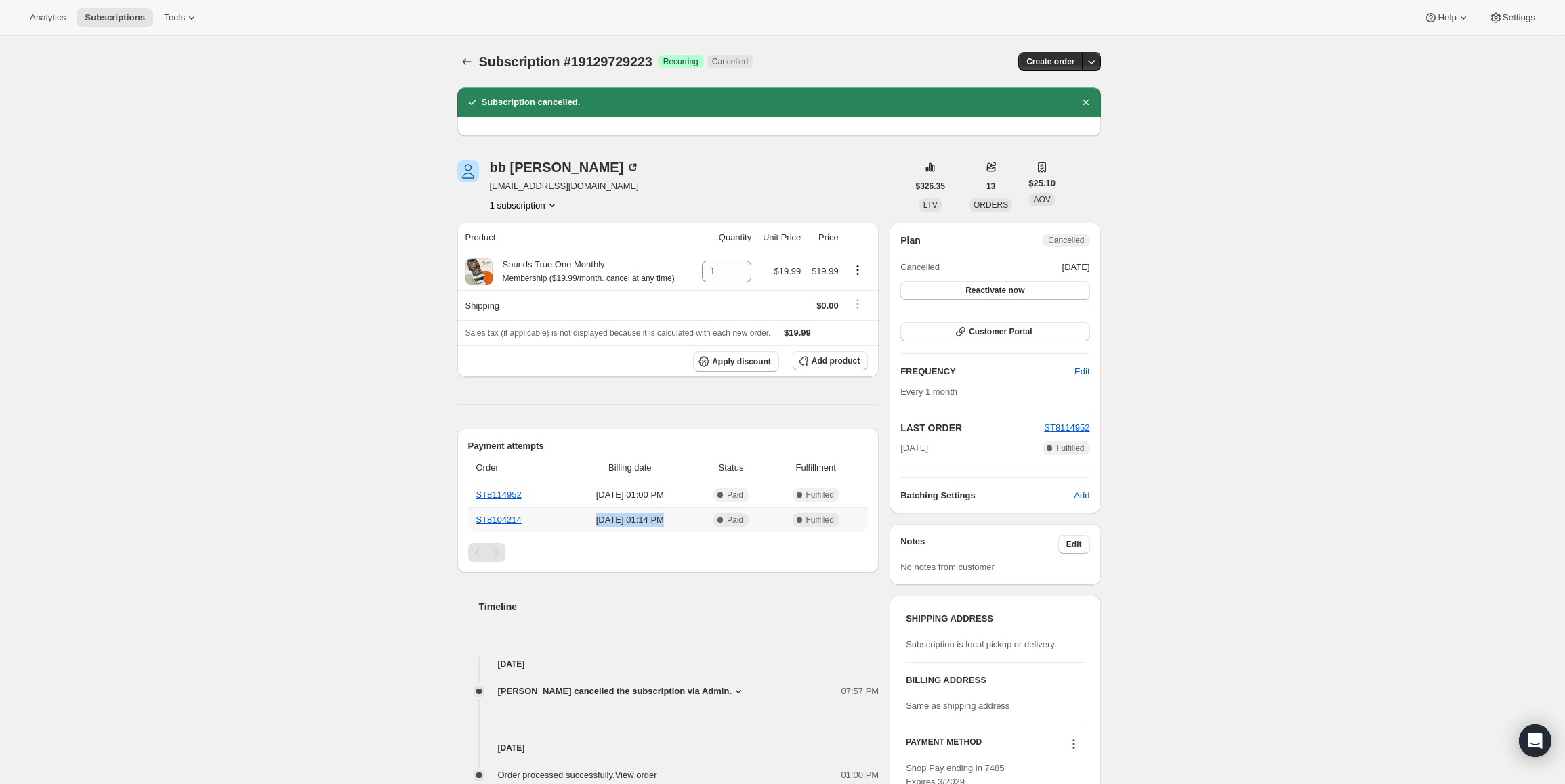
drag, startPoint x: 676, startPoint y: 521, endPoint x: 588, endPoint y: 522, distance: 88.0
click at [588, 522] on span "[DATE] · 01:14 PM" at bounding box center [630, 520] width 121 height 14
drag, startPoint x: 613, startPoint y: 266, endPoint x: 503, endPoint y: 269, distance: 110.0
click at [503, 269] on div "Sounds True One Monthly Membership ($19.99/month. cancel at any time)" at bounding box center [583, 271] width 182 height 27
click at [534, 264] on div "Sounds True One Monthly Membership ($19.99/month. cancel at any time)" at bounding box center [583, 271] width 182 height 27
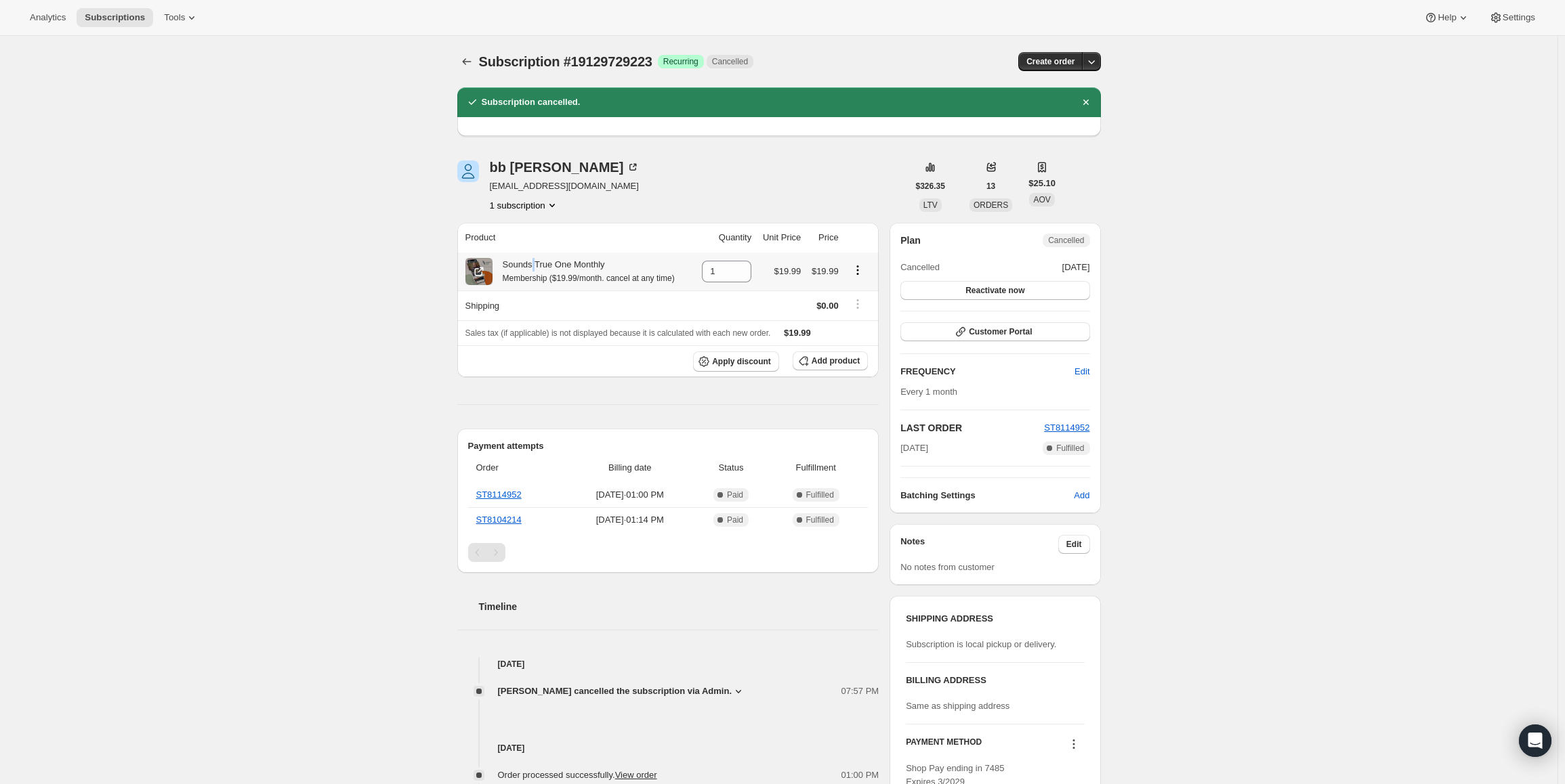
click at [534, 264] on div "Sounds True One Monthly Membership ($19.99/month. cancel at any time)" at bounding box center [583, 271] width 182 height 27
click at [531, 267] on div "Sounds True One Monthly Membership ($19.99/month. cancel at any time)" at bounding box center [583, 271] width 182 height 27
click at [612, 265] on div "Sounds True One Monthly Membership ($19.99/month. cancel at any time)" at bounding box center [583, 271] width 182 height 27
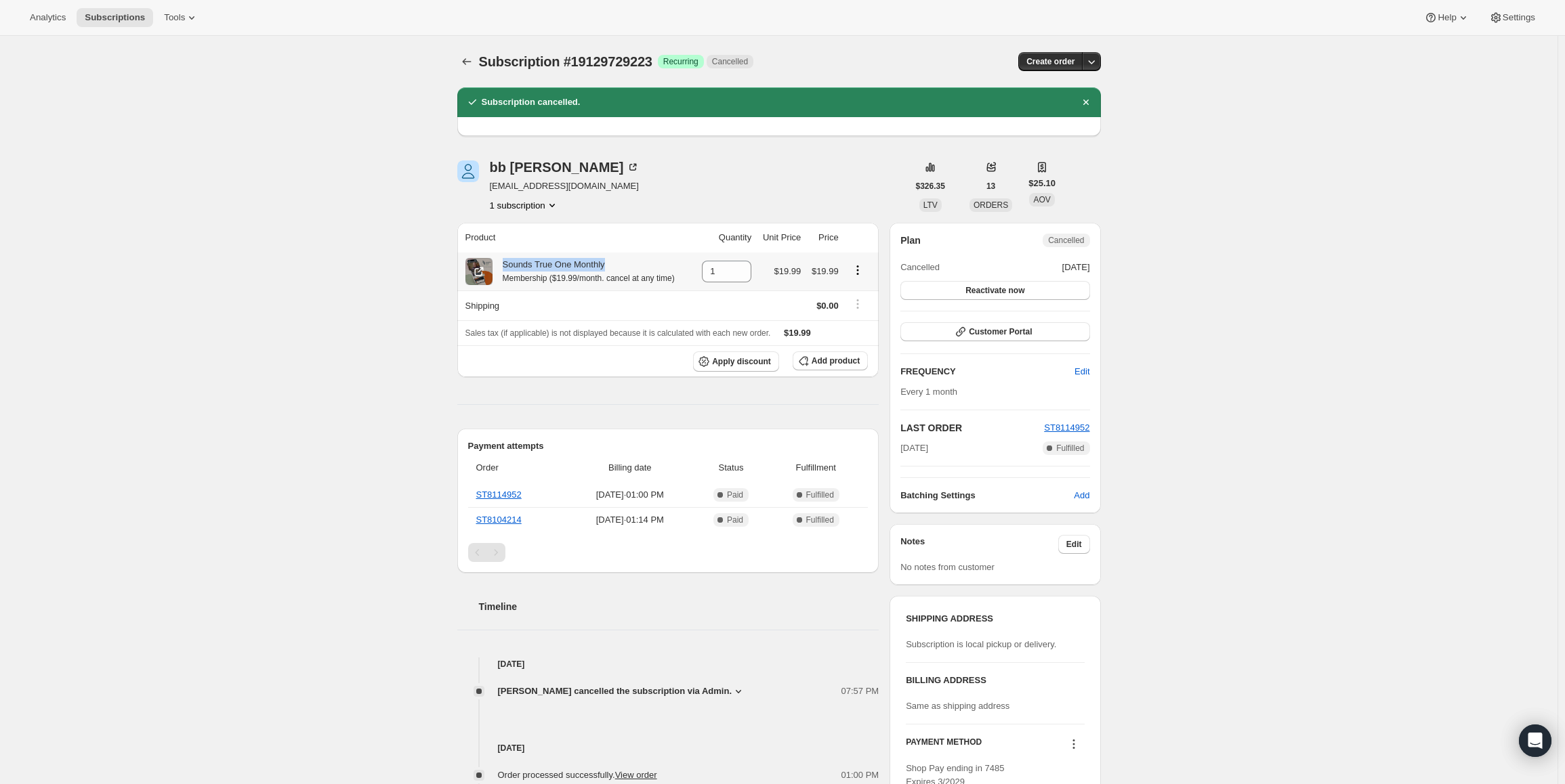
drag, startPoint x: 610, startPoint y: 265, endPoint x: 506, endPoint y: 266, distance: 104.0
click at [506, 266] on div "Sounds True One Monthly Membership ($19.99/month. cancel at any time)" at bounding box center [583, 271] width 182 height 27
drag, startPoint x: 506, startPoint y: 267, endPoint x: 618, endPoint y: 263, distance: 112.1
click at [618, 263] on div "Sounds True One Monthly Membership ($19.99/month. cancel at any time)" at bounding box center [583, 271] width 182 height 27
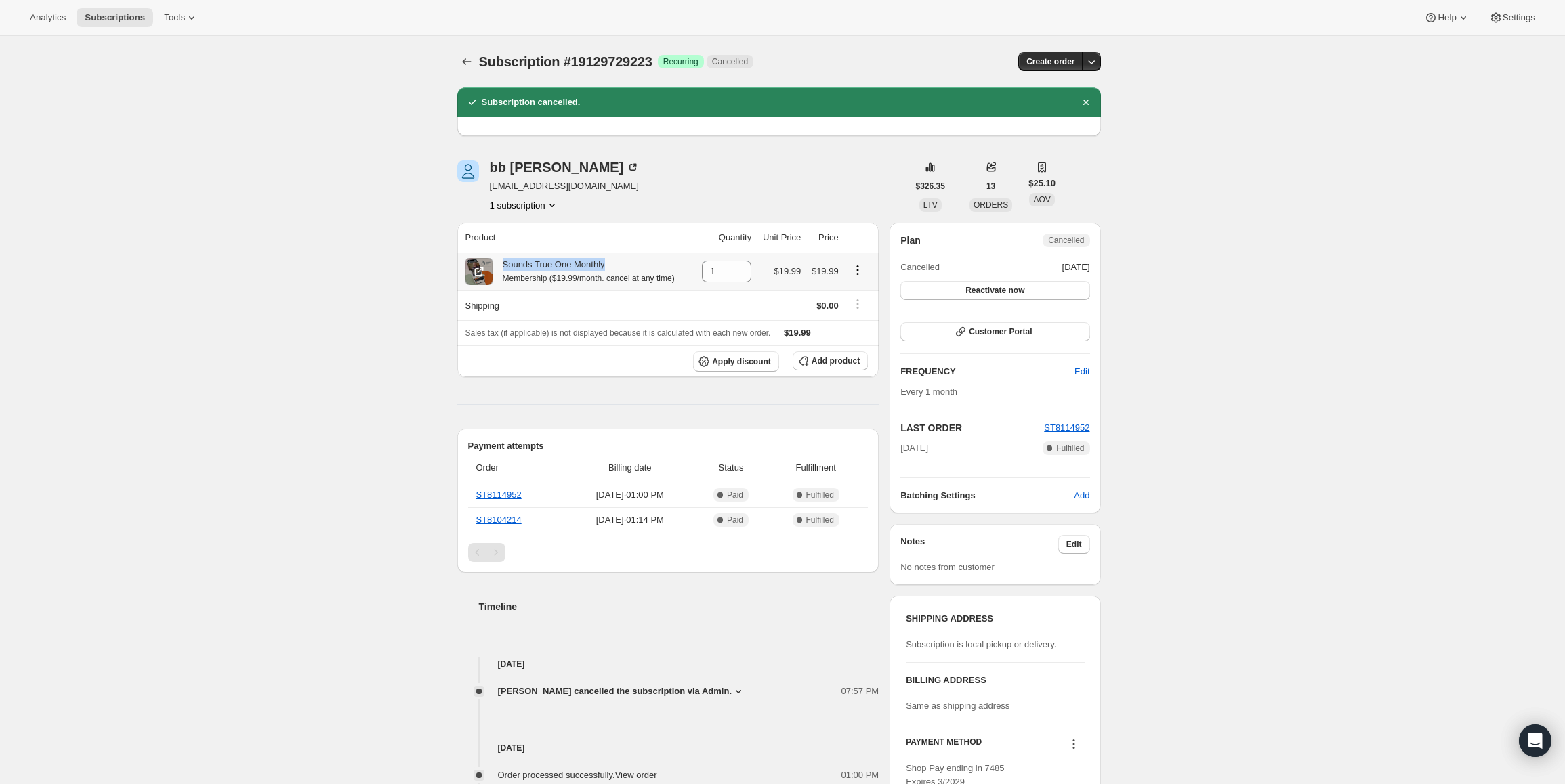
click at [618, 263] on div "Sounds True One Monthly Membership ($19.99/month. cancel at any time)" at bounding box center [583, 271] width 182 height 27
drag, startPoint x: 617, startPoint y: 265, endPoint x: 748, endPoint y: 504, distance: 272.5
click at [495, 268] on div "Sounds True One Monthly Membership ($19.99/month. cancel at any time)" at bounding box center [578, 271] width 225 height 27
click at [743, 495] on span "Paid" at bounding box center [734, 495] width 16 height 11
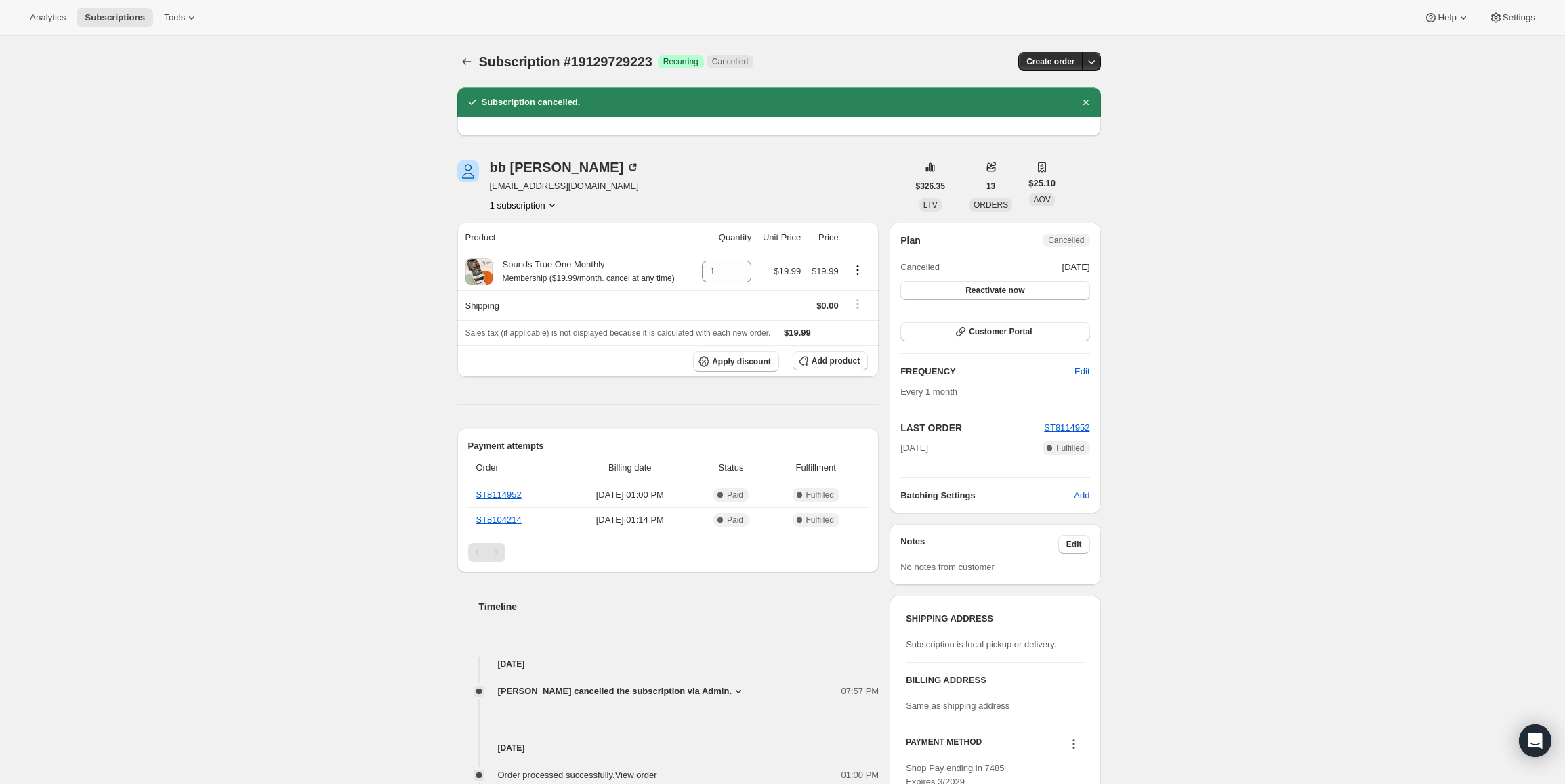
click at [955, 393] on span "Every 1 month" at bounding box center [929, 391] width 57 height 10
click at [1005, 334] on span "Customer Portal" at bounding box center [1000, 332] width 63 height 11
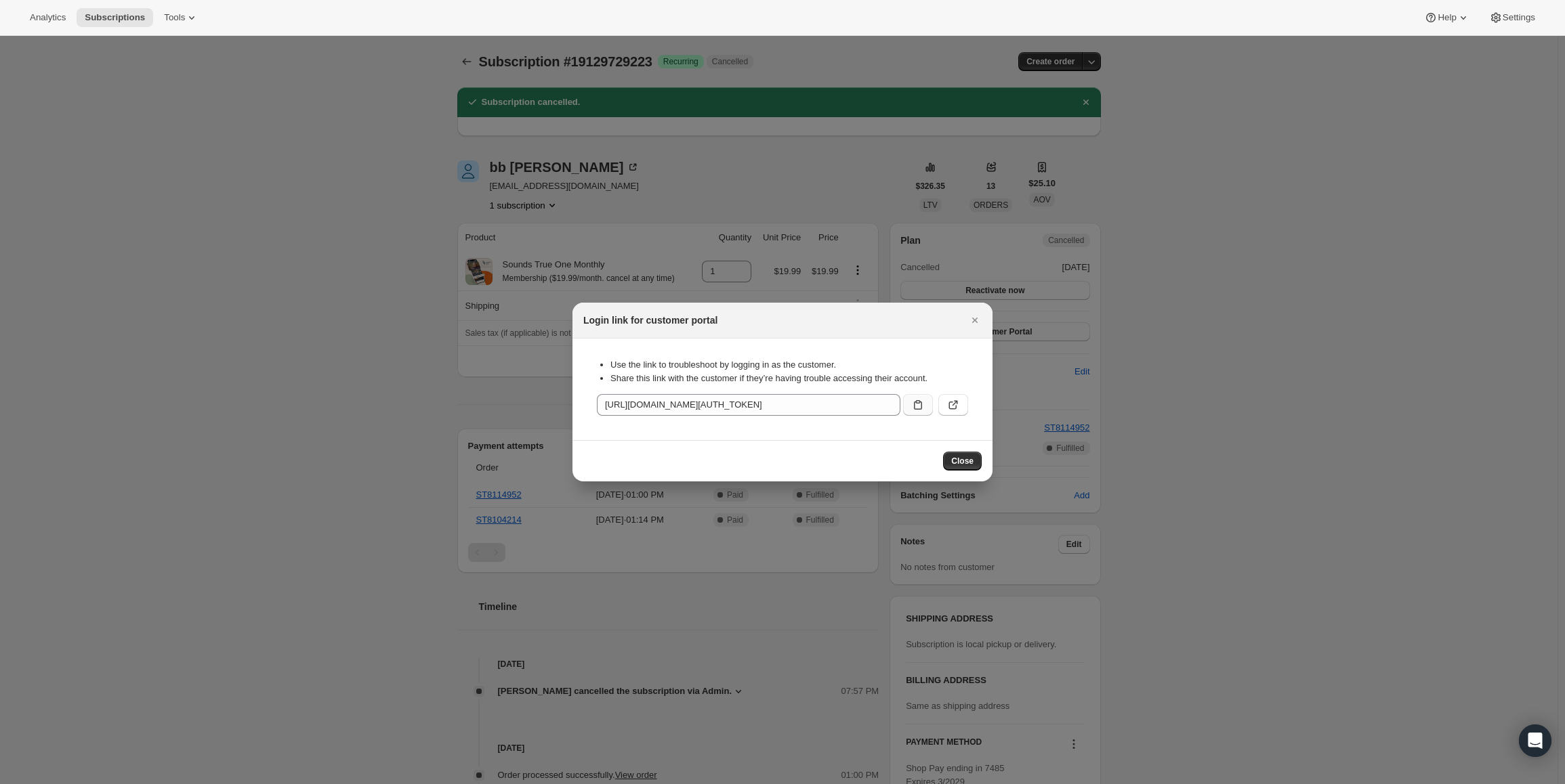
click at [925, 408] on button ":ren:" at bounding box center [917, 404] width 30 height 21
click at [954, 410] on icon ":ren:" at bounding box center [953, 405] width 14 height 14
click at [971, 321] on icon "Close" at bounding box center [975, 321] width 14 height 14
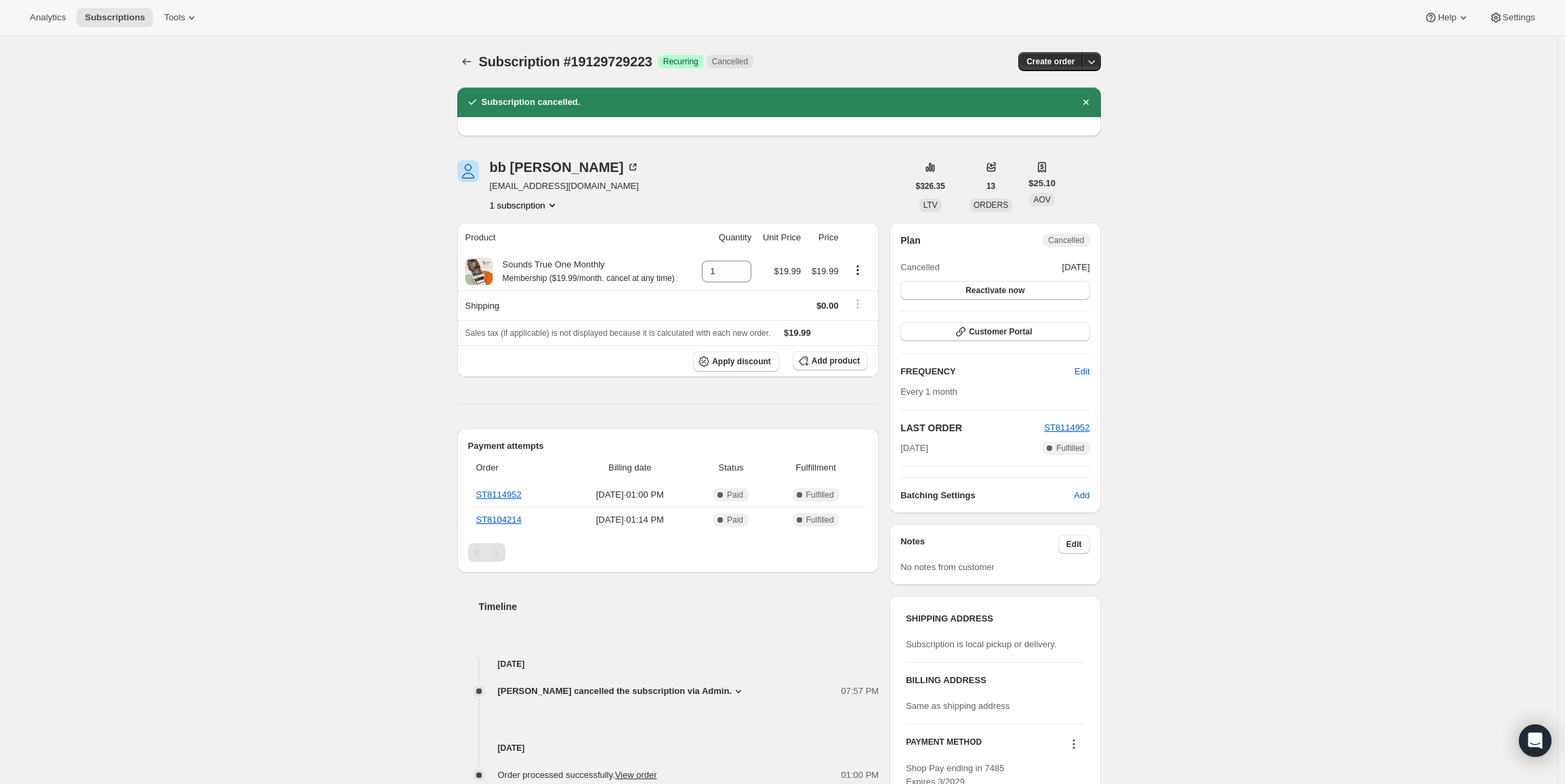
drag, startPoint x: 1094, startPoint y: 265, endPoint x: 1019, endPoint y: 268, distance: 75.1
click at [1019, 268] on div "Plan Cancelled Cancelled [DATE] Reactivate now Customer Portal FREQUENCY Edit E…" at bounding box center [995, 368] width 211 height 290
drag, startPoint x: 1056, startPoint y: 229, endPoint x: 1084, endPoint y: 234, distance: 28.4
click at [1081, 233] on div "Plan Cancelled Cancelled [DATE] Reactivate now Customer Portal FREQUENCY Edit E…" at bounding box center [995, 368] width 211 height 290
click at [1089, 235] on span "Cancelled" at bounding box center [1066, 240] width 46 height 14
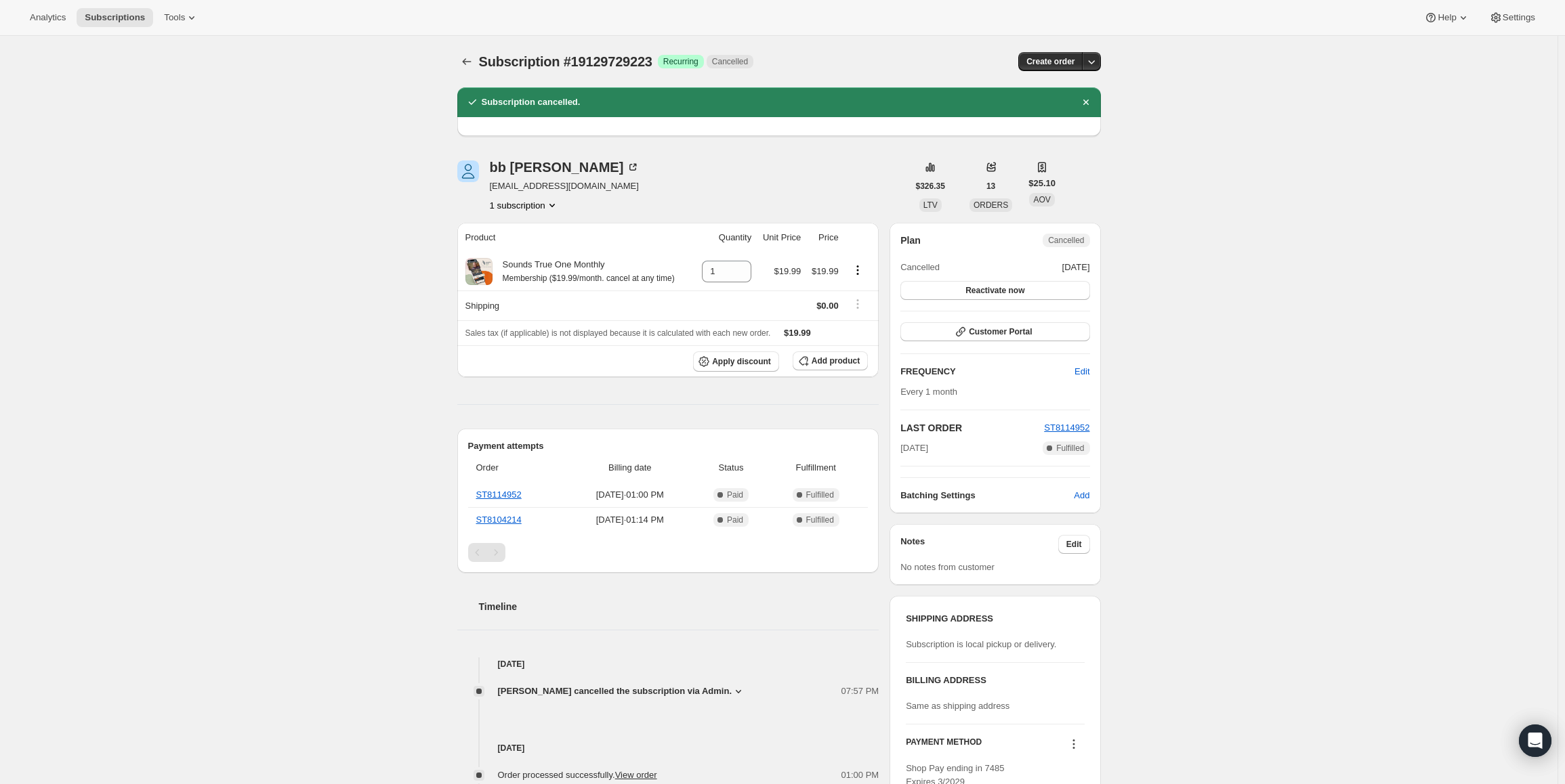
drag, startPoint x: 1092, startPoint y: 250, endPoint x: 1049, endPoint y: 238, distance: 44.6
click at [1049, 238] on div "Plan Cancelled Cancelled [DATE] Reactivate now" at bounding box center [995, 267] width 189 height 66
click at [1061, 238] on span "Cancelled" at bounding box center [1066, 240] width 36 height 11
click at [1061, 239] on span "Cancelled" at bounding box center [1066, 240] width 36 height 11
click at [1061, 238] on span "Cancelled" at bounding box center [1066, 240] width 36 height 11
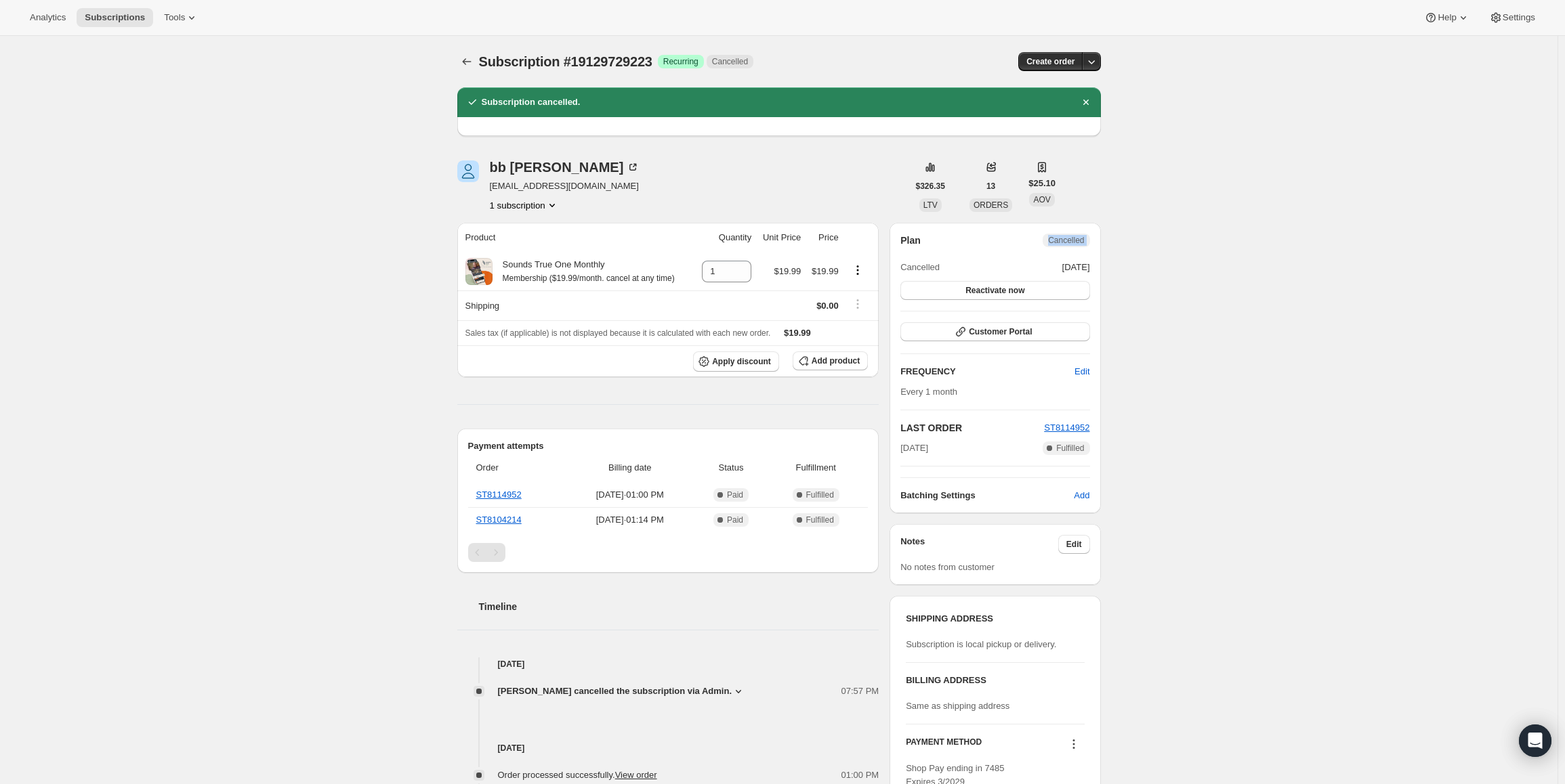
click at [1067, 238] on span "Cancelled" at bounding box center [1066, 240] width 36 height 11
click at [989, 321] on div "Plan Cancelled Cancelled [DATE] Reactivate now Customer Portal FREQUENCY Edit E…" at bounding box center [995, 368] width 189 height 269
click at [987, 329] on span "Customer Portal" at bounding box center [1000, 332] width 63 height 11
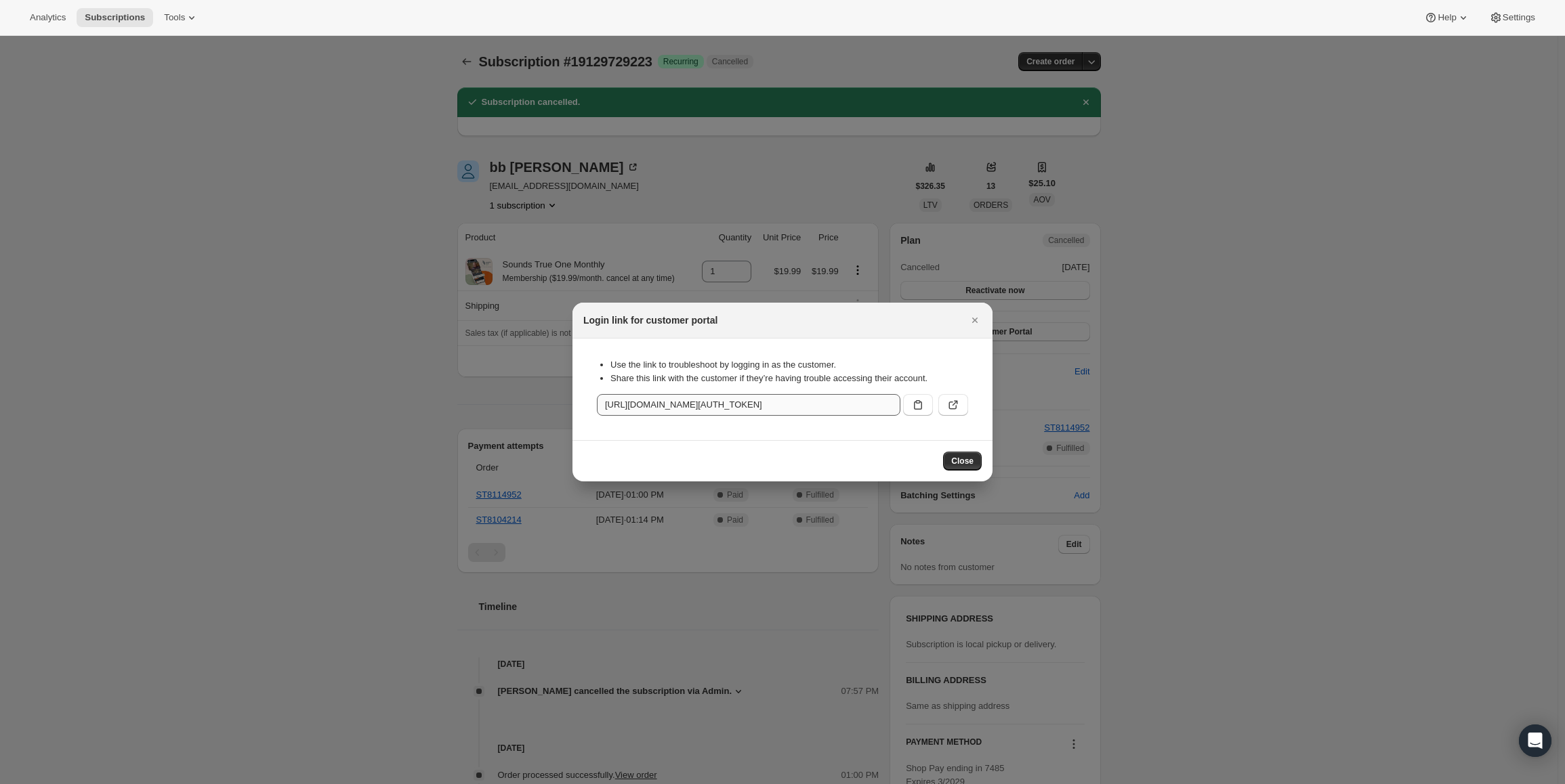
drag, startPoint x: 594, startPoint y: 409, endPoint x: 675, endPoint y: 400, distance: 81.5
click at [675, 400] on div "Use the link to troubleshoot by logging in as the customer. Share this link wit…" at bounding box center [782, 389] width 398 height 80
drag, startPoint x: 614, startPoint y: 363, endPoint x: 841, endPoint y: 353, distance: 227.2
click at [841, 353] on div "Use the link to troubleshoot by logging in as the customer. Share this link wit…" at bounding box center [782, 372] width 371 height 45
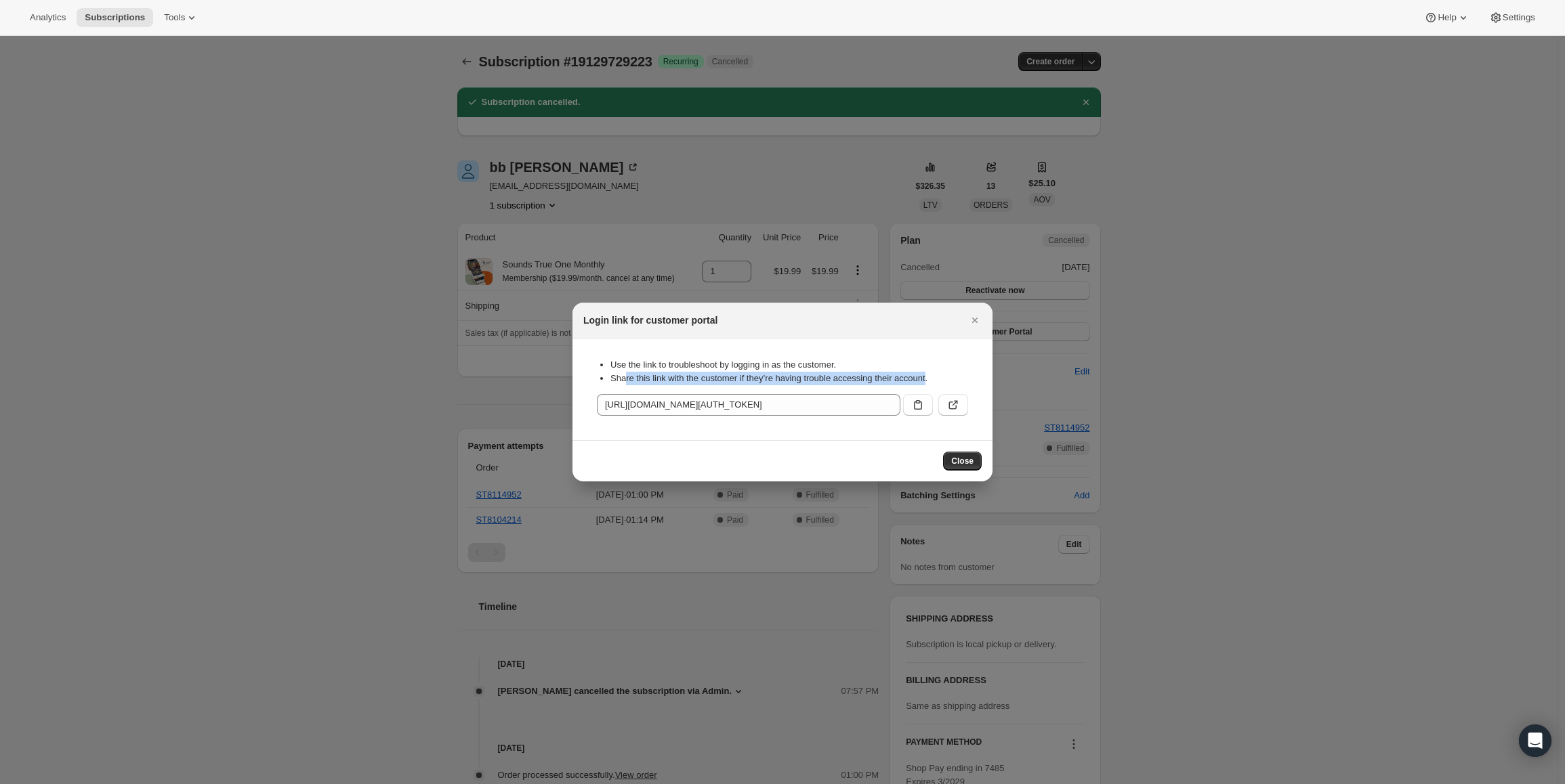
drag, startPoint x: 627, startPoint y: 382, endPoint x: 926, endPoint y: 382, distance: 299.0
click at [926, 382] on li "Share this link with the customer if they’re having trouble accessing their acc…" at bounding box center [789, 379] width 357 height 14
drag, startPoint x: 931, startPoint y: 382, endPoint x: 595, endPoint y: 382, distance: 336.0
click at [593, 384] on div "Use the link to troubleshoot by logging in as the customer. Share this link wit…" at bounding box center [782, 389] width 398 height 80
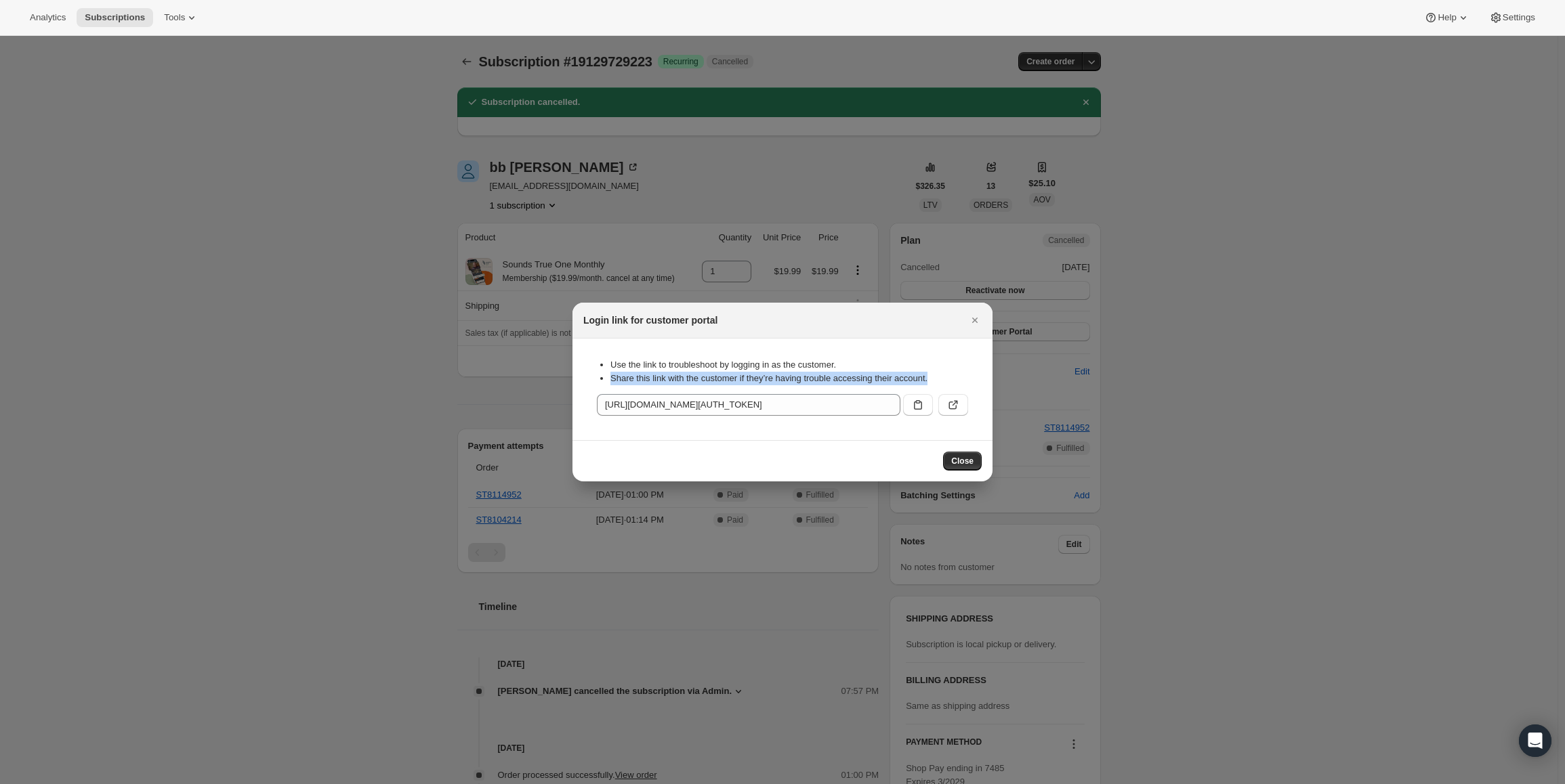
click at [626, 380] on li "Share this link with the customer if they’re having trouble accessing their acc…" at bounding box center [789, 379] width 357 height 14
click at [610, 381] on ul "Use the link to troubleshoot by logging in as the customer. Share this link wit…" at bounding box center [782, 371] width 371 height 27
drag, startPoint x: 611, startPoint y: 382, endPoint x: 833, endPoint y: 386, distance: 222.0
click at [833, 386] on div "Use the link to troubleshoot by logging in as the customer. Share this link wit…" at bounding box center [782, 372] width 371 height 45
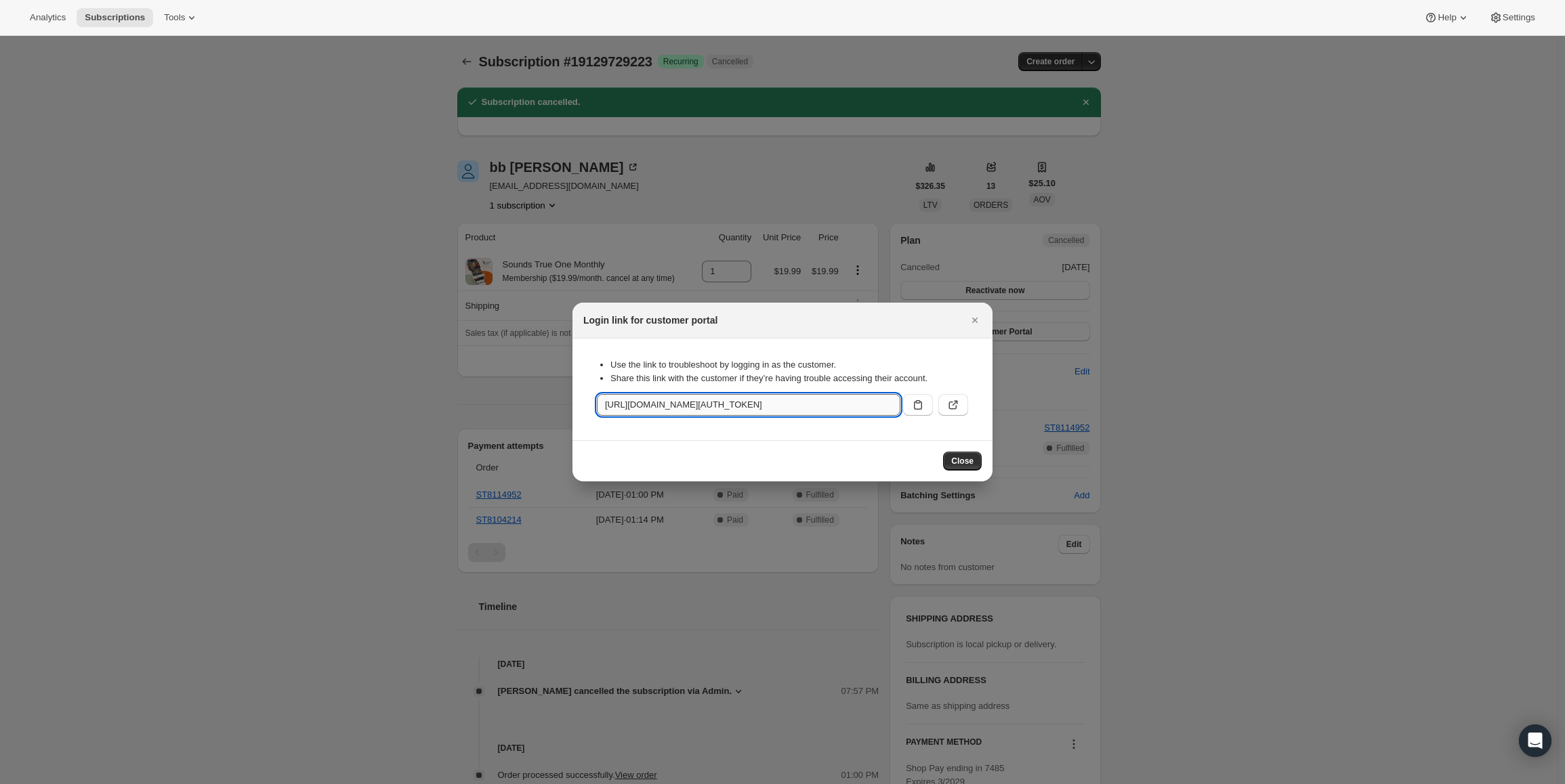
click at [829, 412] on input "[URL][DOMAIN_NAME][AUTH_TOKEN]" at bounding box center [748, 404] width 303 height 21
drag, startPoint x: 863, startPoint y: 407, endPoint x: 850, endPoint y: 404, distance: 13.3
click at [850, 404] on input "[URL][DOMAIN_NAME][AUTH_TOKEN]" at bounding box center [748, 404] width 303 height 21
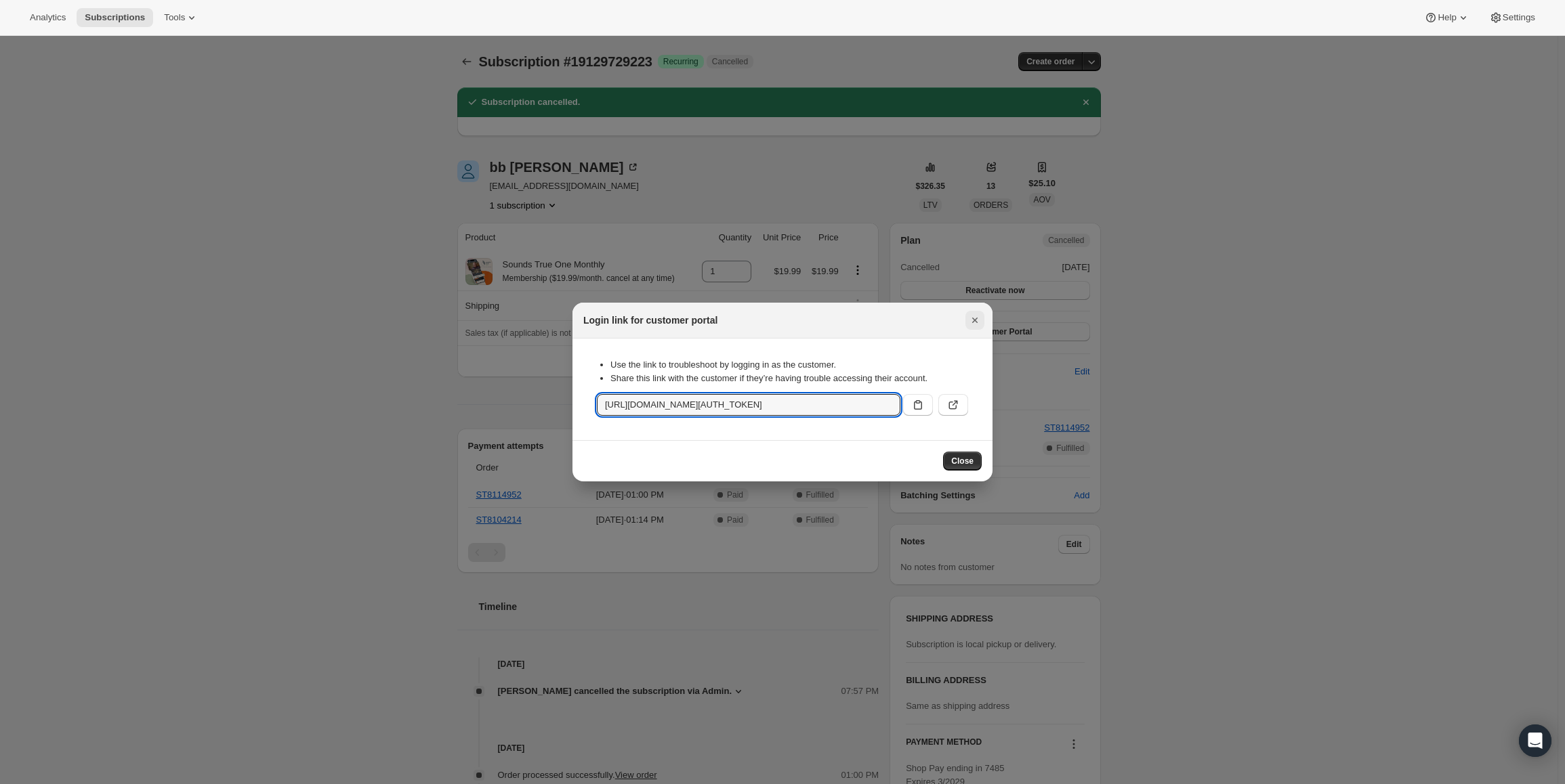
click at [969, 321] on icon "Close" at bounding box center [975, 321] width 14 height 14
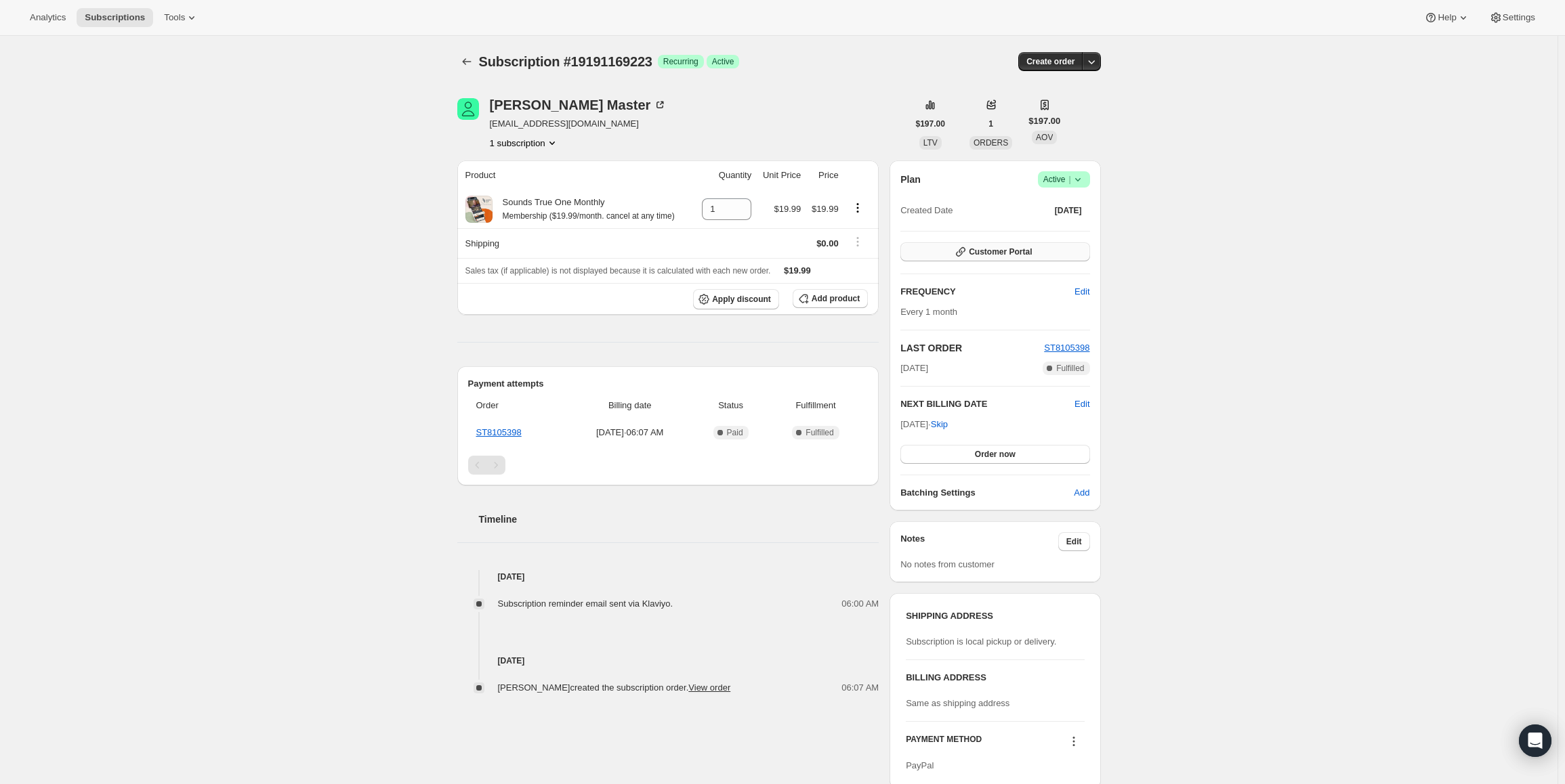
click at [1009, 251] on span "Customer Portal" at bounding box center [1000, 252] width 63 height 11
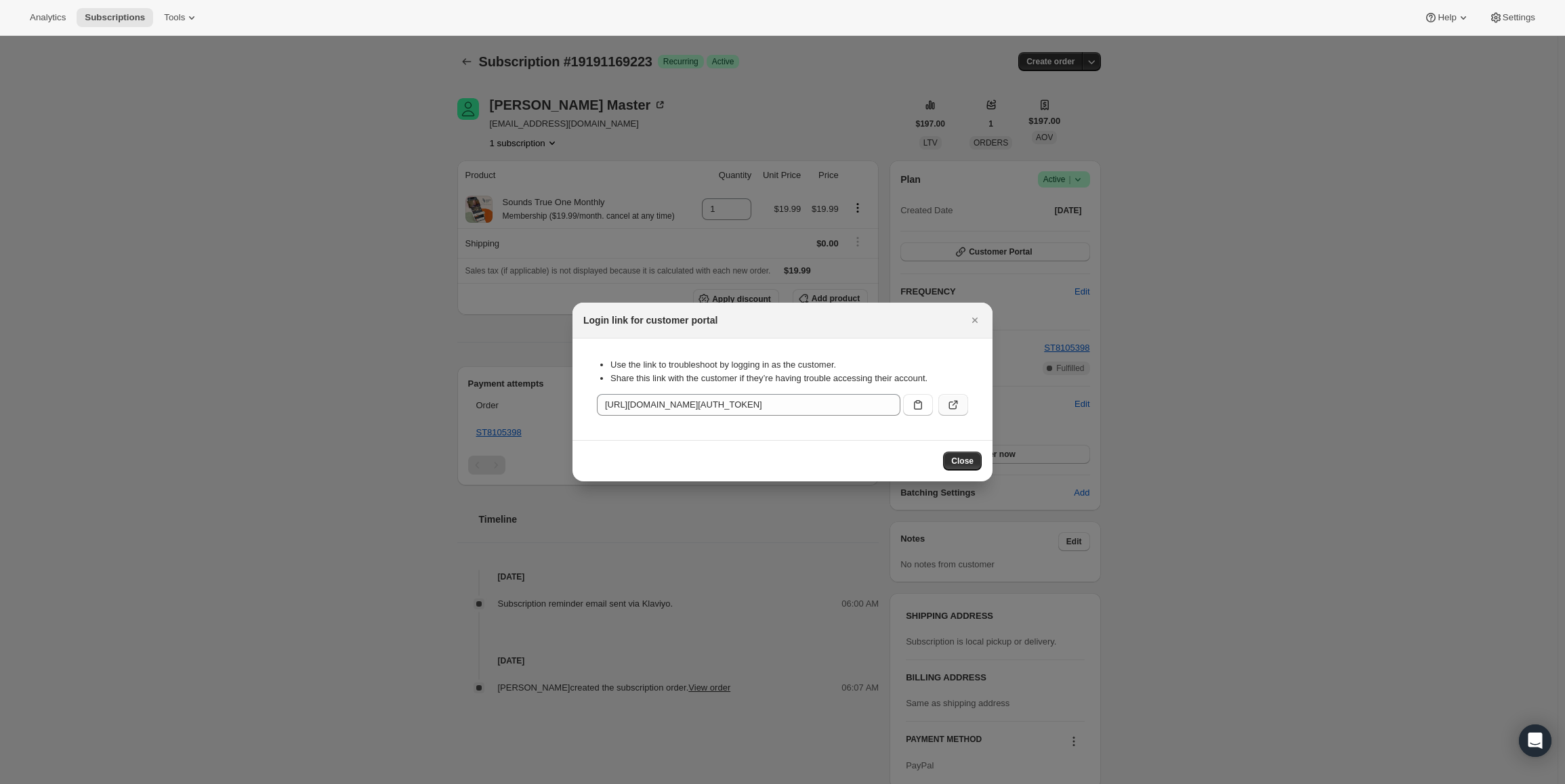
click at [945, 401] on button ":rbv:" at bounding box center [953, 404] width 30 height 21
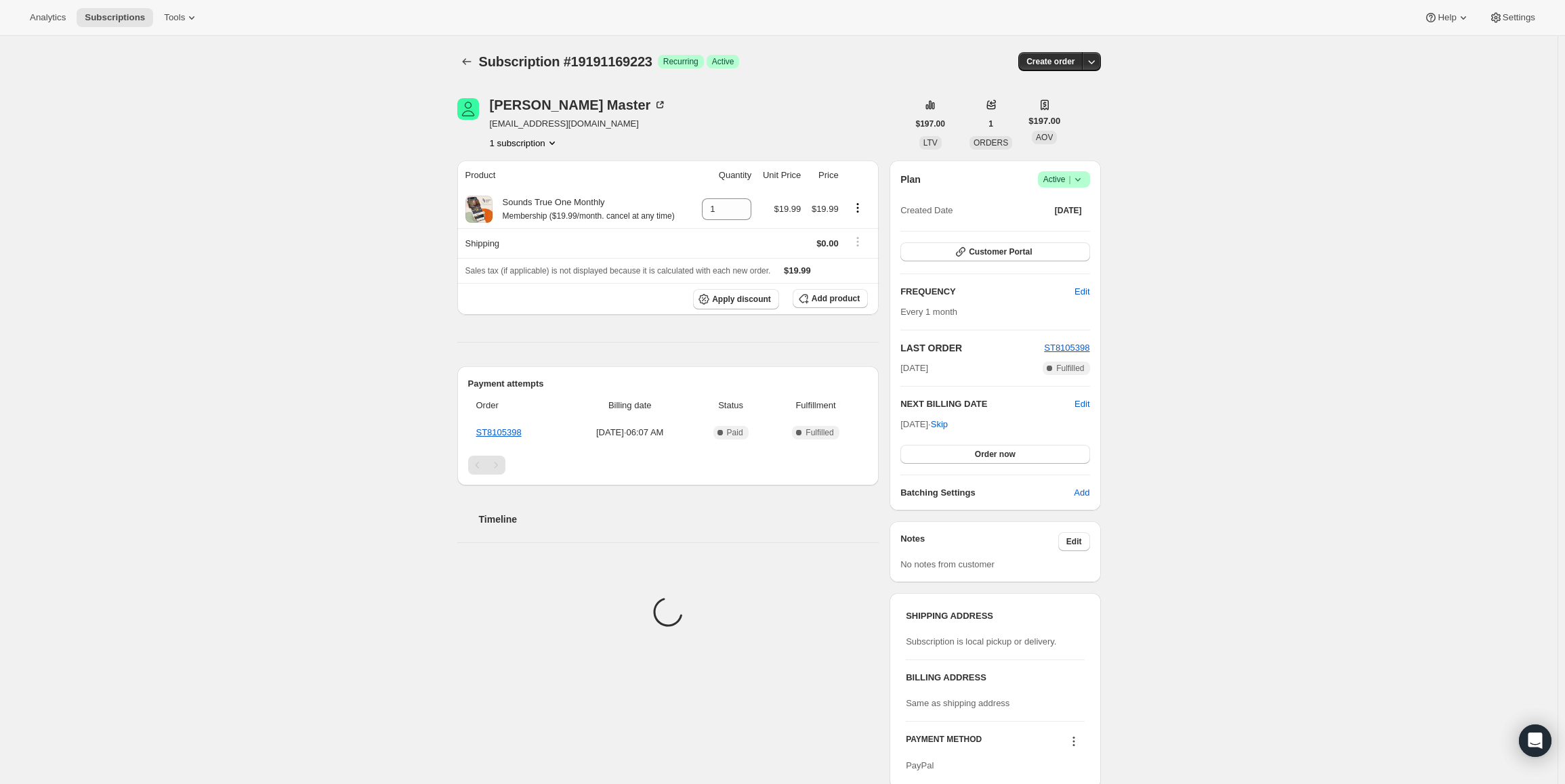
click at [1057, 171] on span "Success Active |" at bounding box center [1063, 179] width 52 height 16
click at [944, 202] on div "Created Date Jul 15, 2025" at bounding box center [995, 210] width 189 height 19
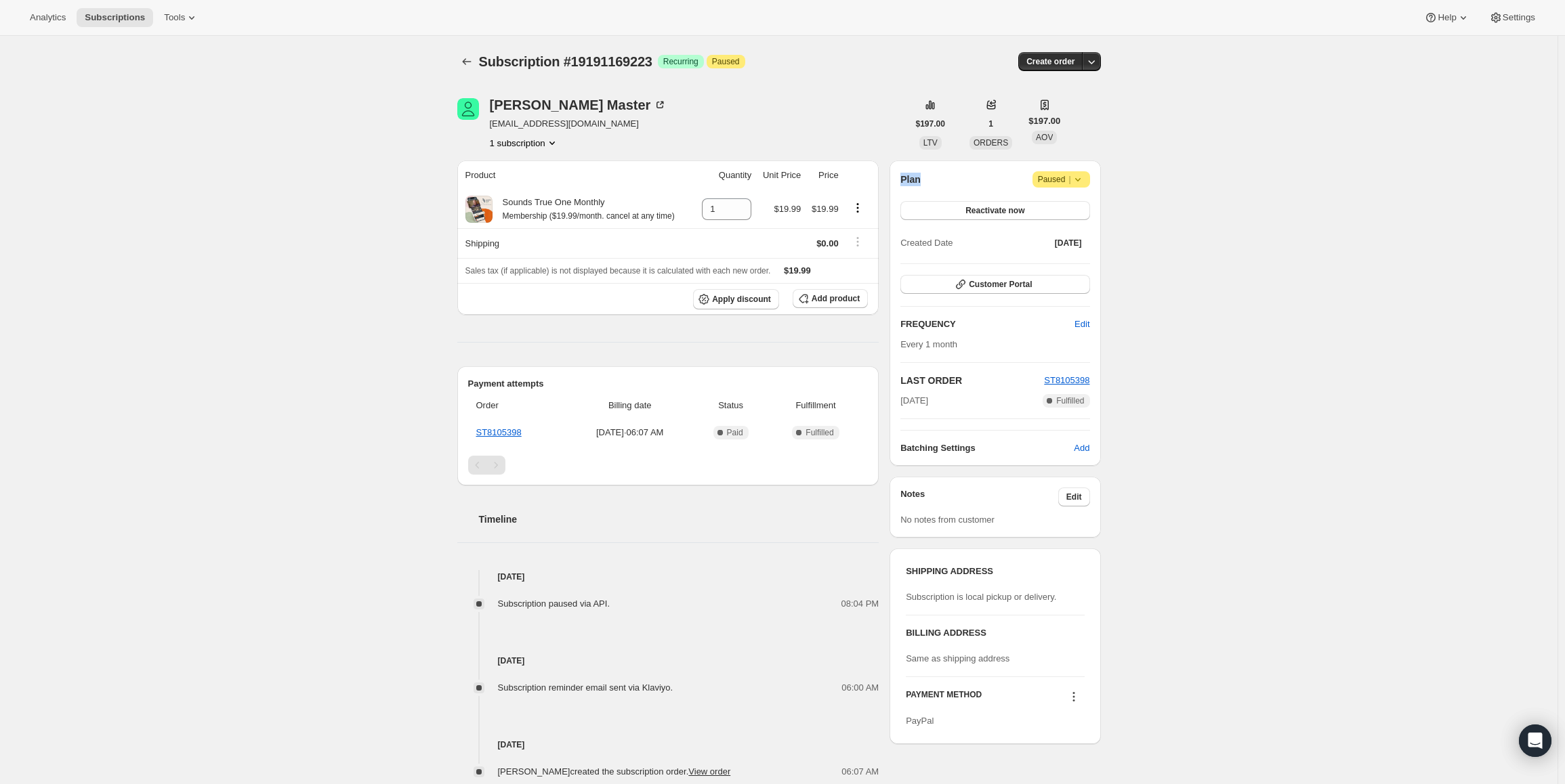
drag, startPoint x: 926, startPoint y: 181, endPoint x: 897, endPoint y: 181, distance: 29.0
click at [897, 181] on div "Plan Attention Paused | Reactivate now Created Date Jul 15, 2025 Customer Porta…" at bounding box center [995, 313] width 211 height 305
click at [910, 181] on h2 "Plan" at bounding box center [910, 179] width 20 height 14
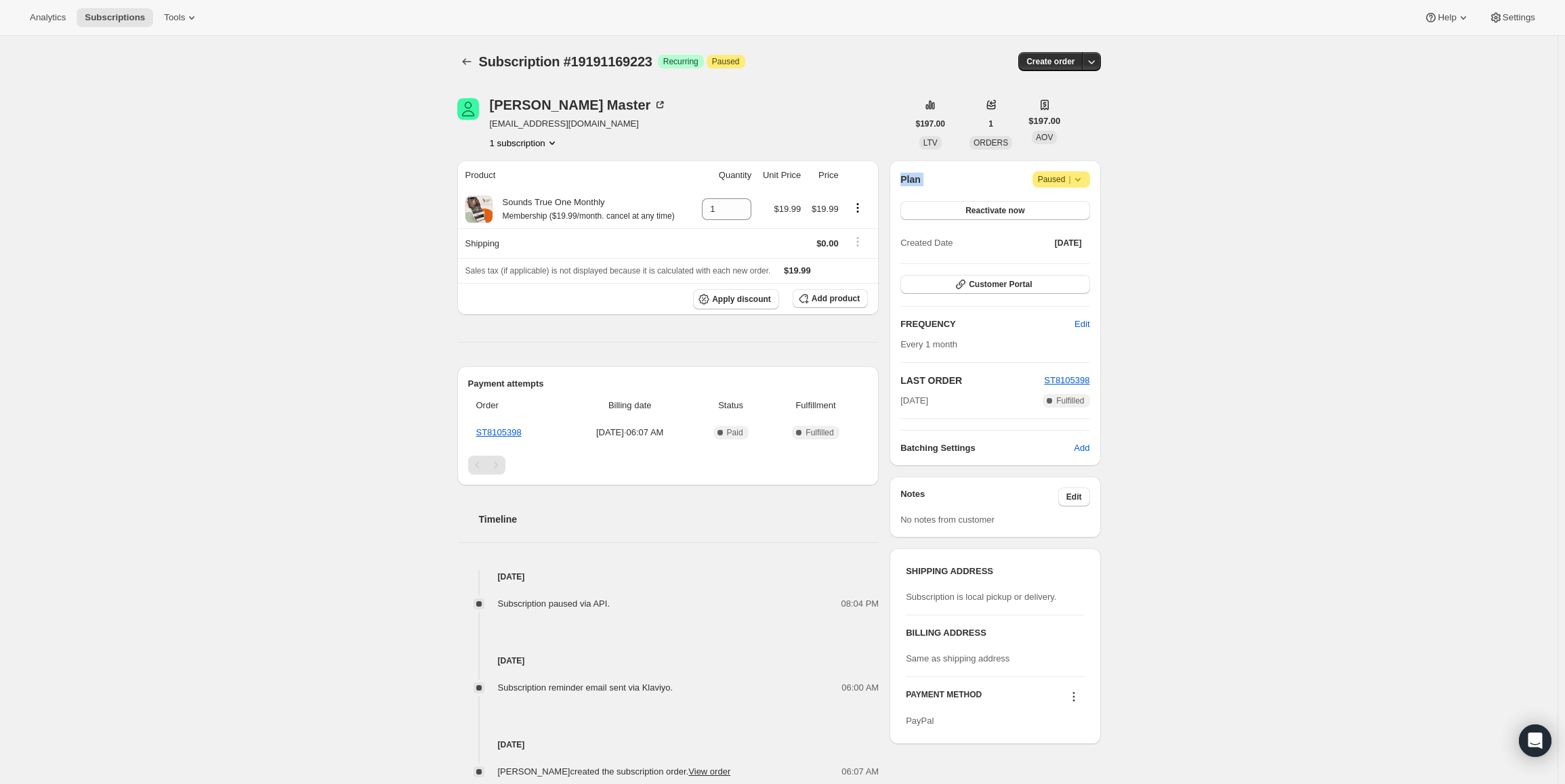
click at [931, 177] on div "Plan Attention Paused |" at bounding box center [995, 179] width 189 height 16
drag, startPoint x: 921, startPoint y: 181, endPoint x: 904, endPoint y: 180, distance: 17.0
click at [904, 180] on h2 "Plan" at bounding box center [910, 179] width 20 height 14
click at [910, 179] on h2 "Plan" at bounding box center [910, 179] width 20 height 14
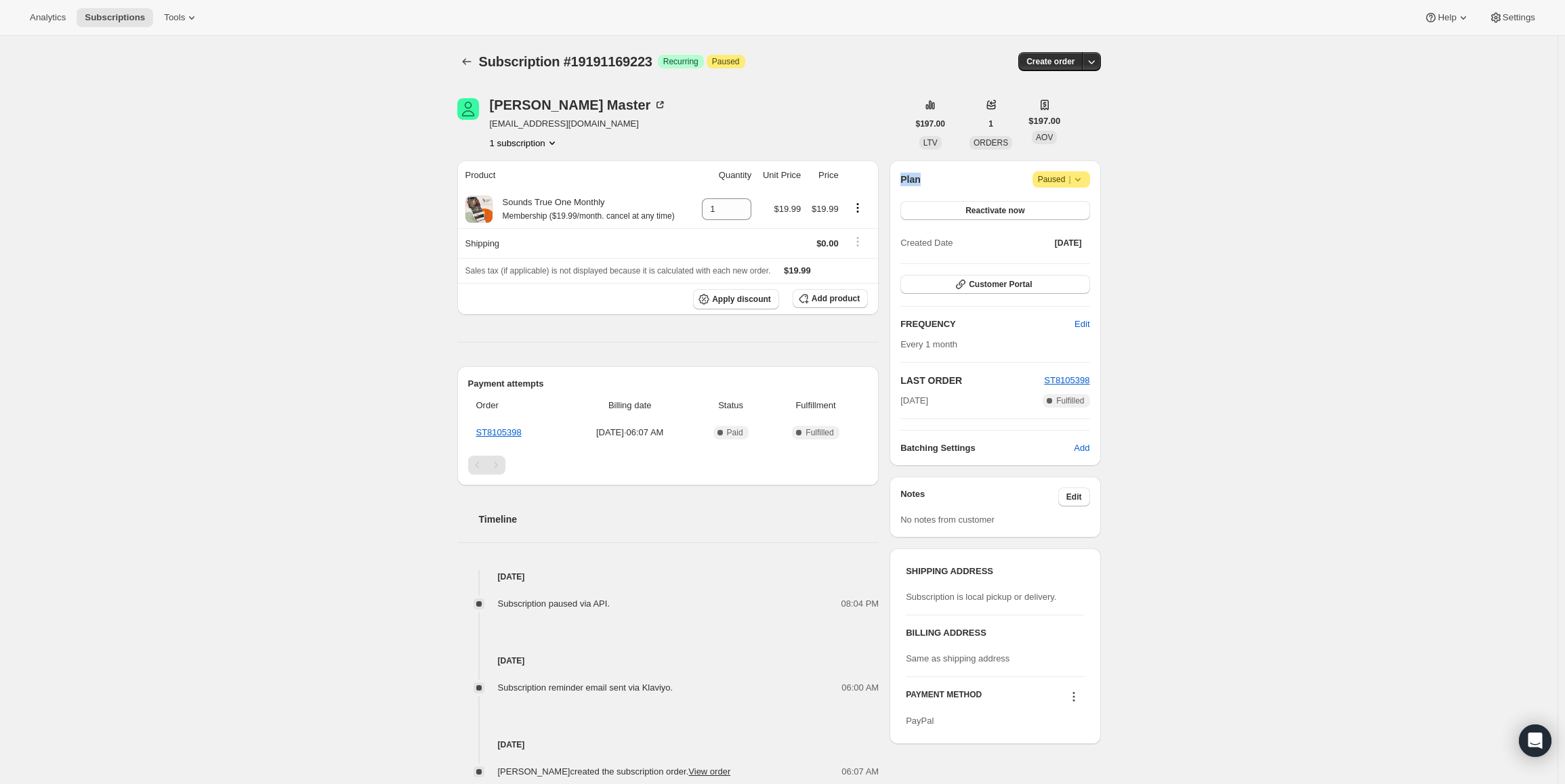
click at [910, 179] on h2 "Plan" at bounding box center [910, 179] width 20 height 14
click at [923, 181] on div "Plan Attention Paused |" at bounding box center [995, 179] width 189 height 16
drag, startPoint x: 927, startPoint y: 181, endPoint x: 896, endPoint y: 179, distance: 31.1
click at [896, 179] on div "Plan Attention Paused | Reactivate now Created Date Jul 15, 2025 Customer Porta…" at bounding box center [995, 313] width 211 height 305
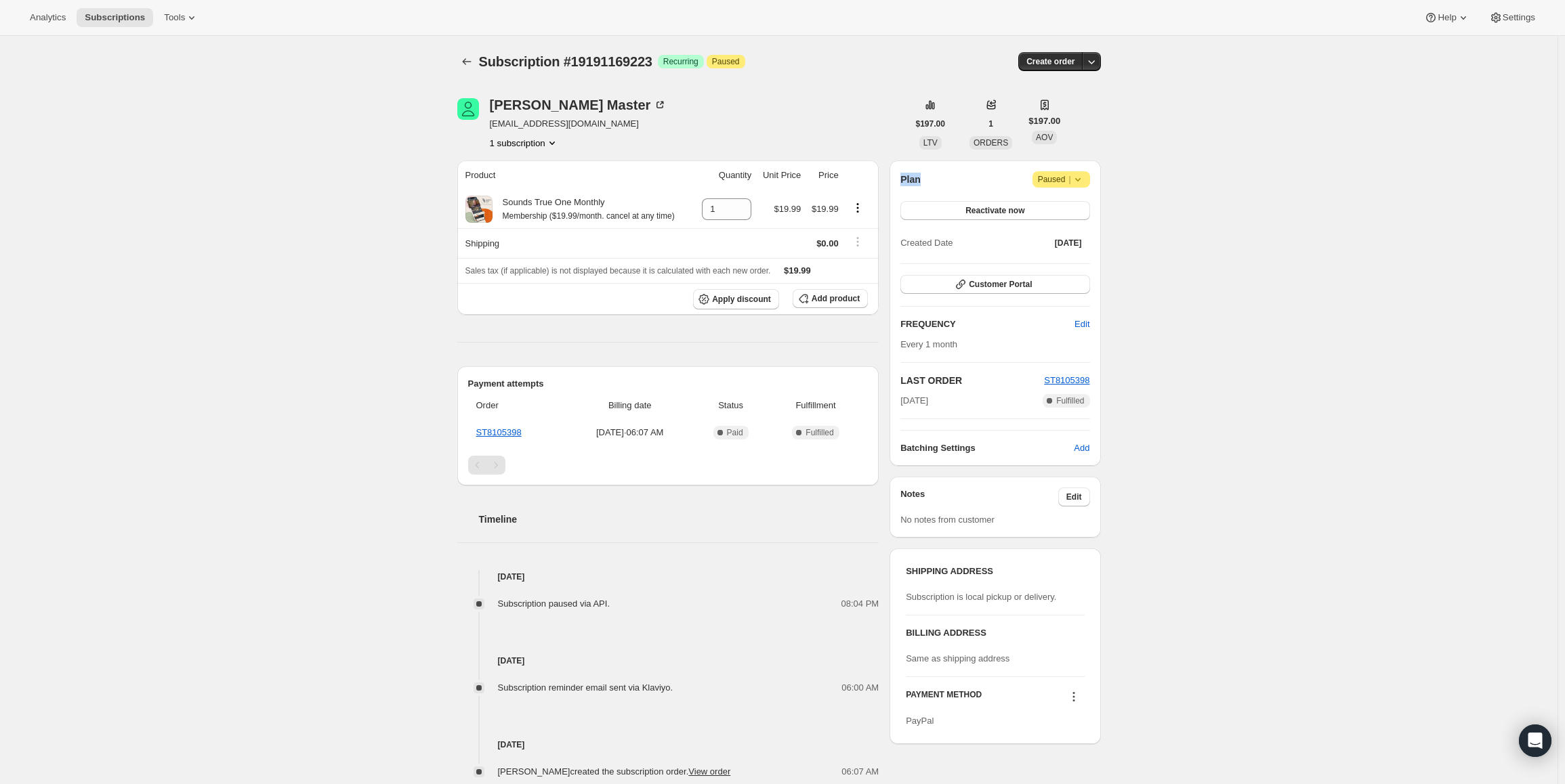
click at [896, 179] on div "Plan Attention Paused | Reactivate now Created Date Jul 15, 2025 Customer Porta…" at bounding box center [995, 313] width 211 height 305
drag, startPoint x: 928, startPoint y: 182, endPoint x: 905, endPoint y: 181, distance: 23.0
click at [905, 181] on div "Plan Attention Paused |" at bounding box center [995, 179] width 189 height 16
click at [913, 177] on h2 "Plan" at bounding box center [910, 179] width 20 height 14
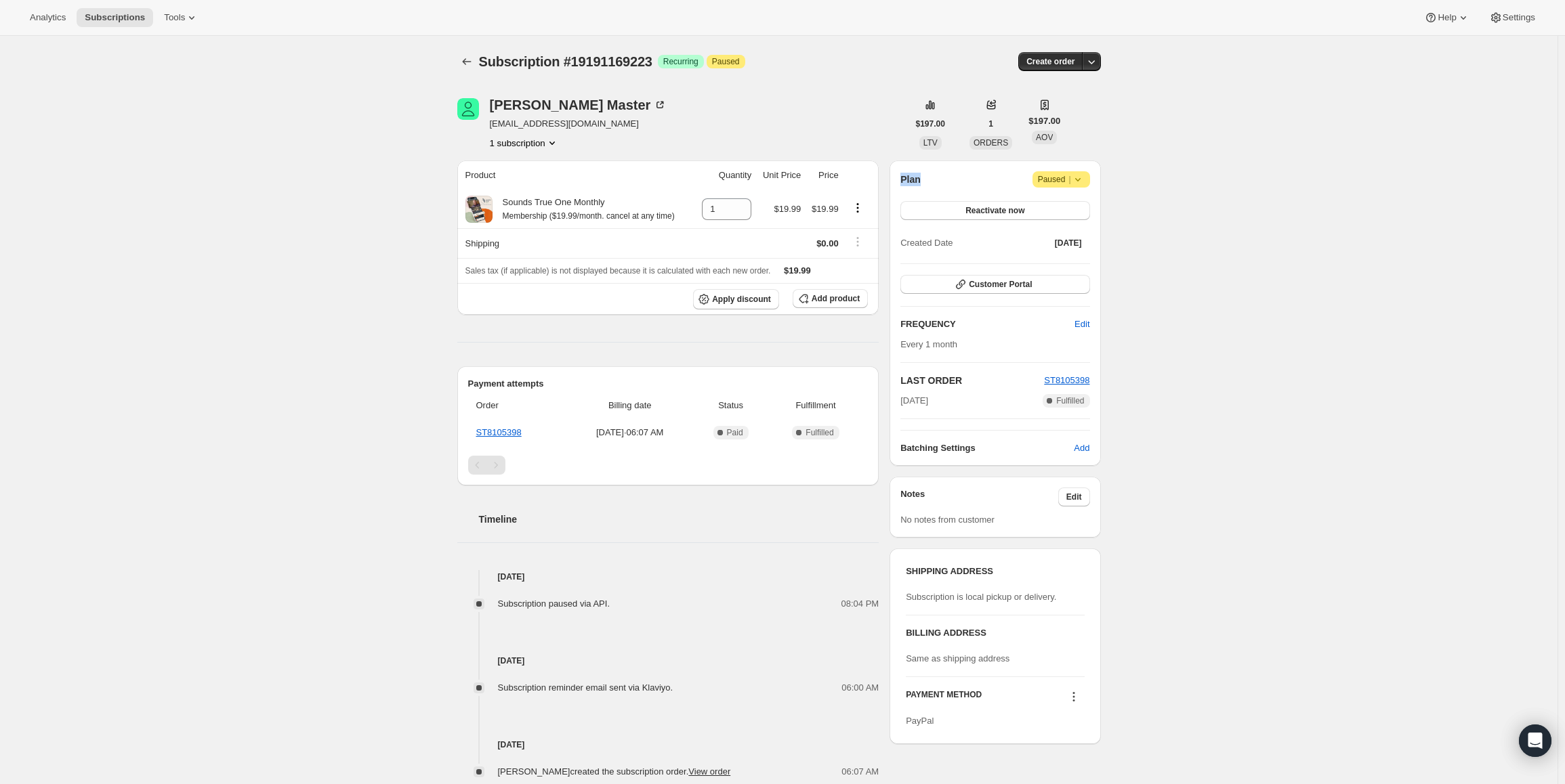
click at [919, 184] on h2 "Plan" at bounding box center [910, 179] width 20 height 14
drag, startPoint x: 923, startPoint y: 185, endPoint x: 891, endPoint y: 182, distance: 32.1
click at [891, 182] on div "Valerie Master vjmaster@yahoo.com 1 subscription $197.00 LTV 1 ORDERS $197.00 A…" at bounding box center [773, 427] width 655 height 702
drag, startPoint x: 930, startPoint y: 179, endPoint x: 908, endPoint y: 175, distance: 22.4
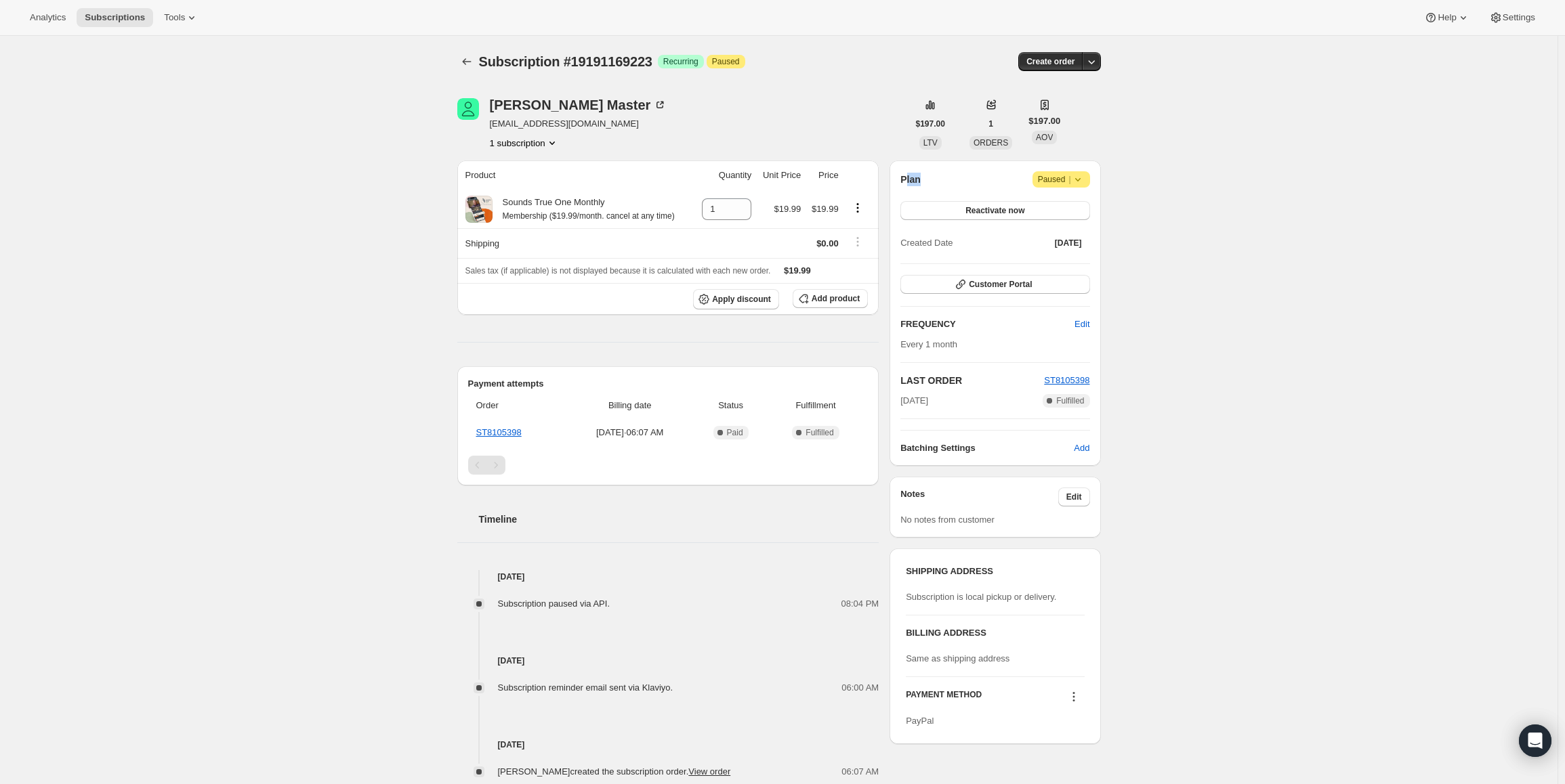
click at [908, 175] on div "Plan Attention Paused |" at bounding box center [995, 179] width 189 height 16
click at [908, 175] on h2 "Plan" at bounding box center [910, 179] width 20 height 14
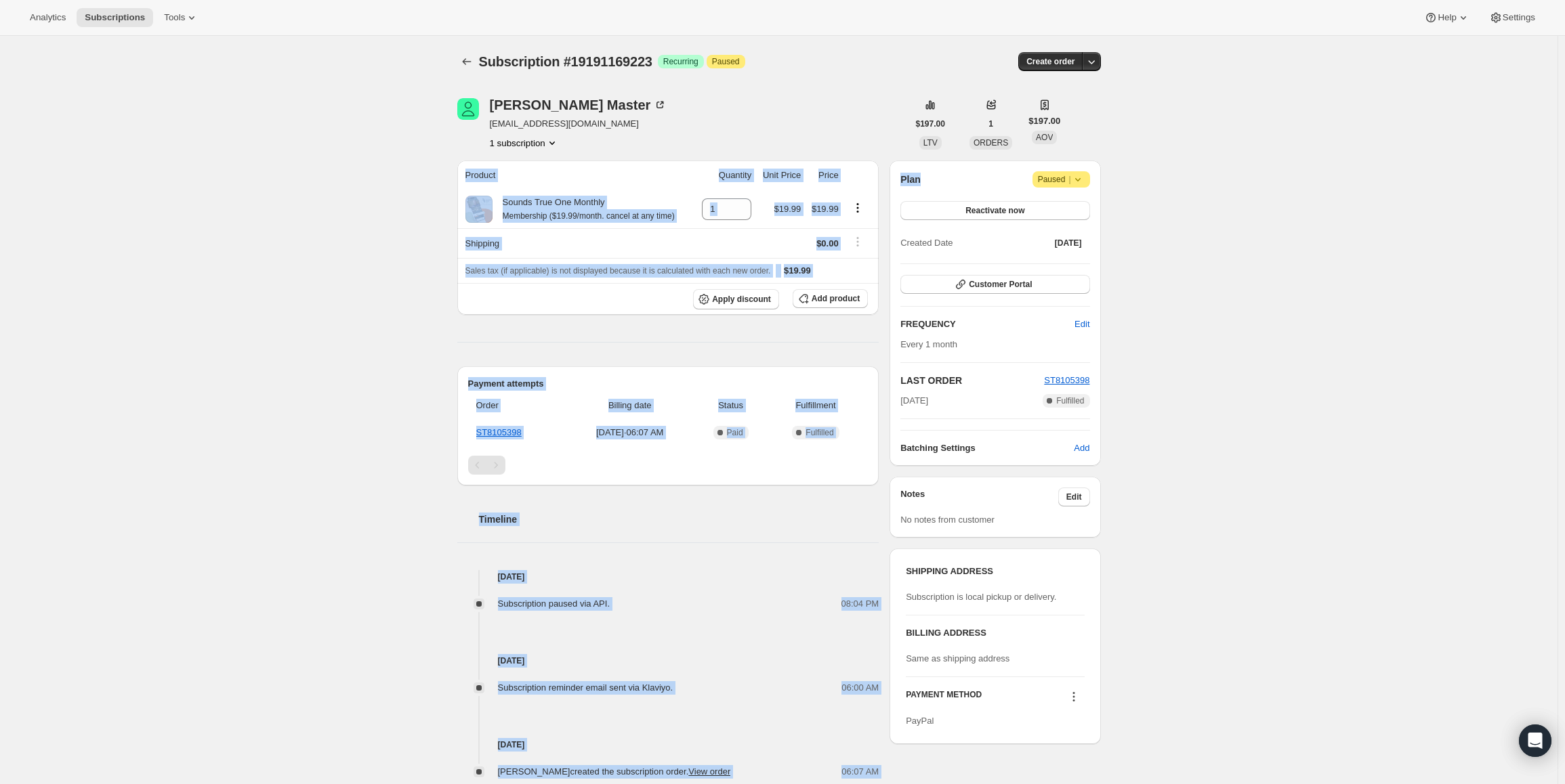
drag, startPoint x: 923, startPoint y: 181, endPoint x: 887, endPoint y: 169, distance: 37.9
click at [887, 169] on div "Valerie Master vjmaster@yahoo.com 1 subscription $197.00 LTV 1 ORDERS $197.00 A…" at bounding box center [773, 427] width 655 height 702
click at [915, 181] on h2 "Plan" at bounding box center [910, 179] width 20 height 14
click at [914, 181] on h2 "Plan" at bounding box center [910, 179] width 20 height 14
click at [914, 181] on h2 "Plan" at bounding box center [910, 179] width 20 height 14
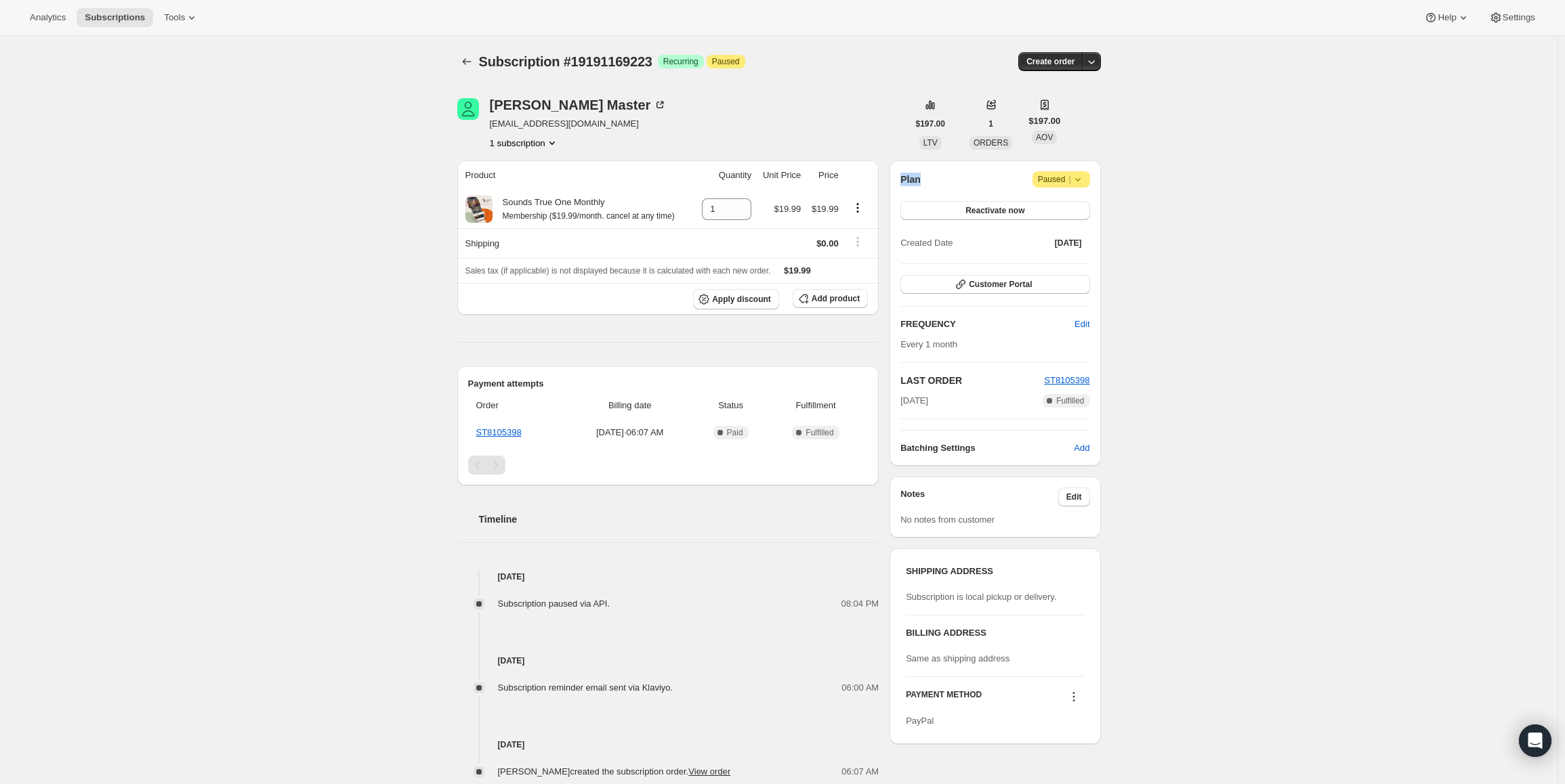
click at [913, 181] on h2 "Plan" at bounding box center [910, 179] width 20 height 14
click at [912, 184] on h2 "Plan" at bounding box center [910, 179] width 20 height 14
click at [914, 179] on h2 "Plan" at bounding box center [910, 179] width 20 height 14
click at [914, 179] on h2 "Plan" at bounding box center [910, 179] width 20 height 14
click at [930, 181] on div "Plan Attention Paused |" at bounding box center [995, 179] width 189 height 16
